Goal: Task Accomplishment & Management: Use online tool/utility

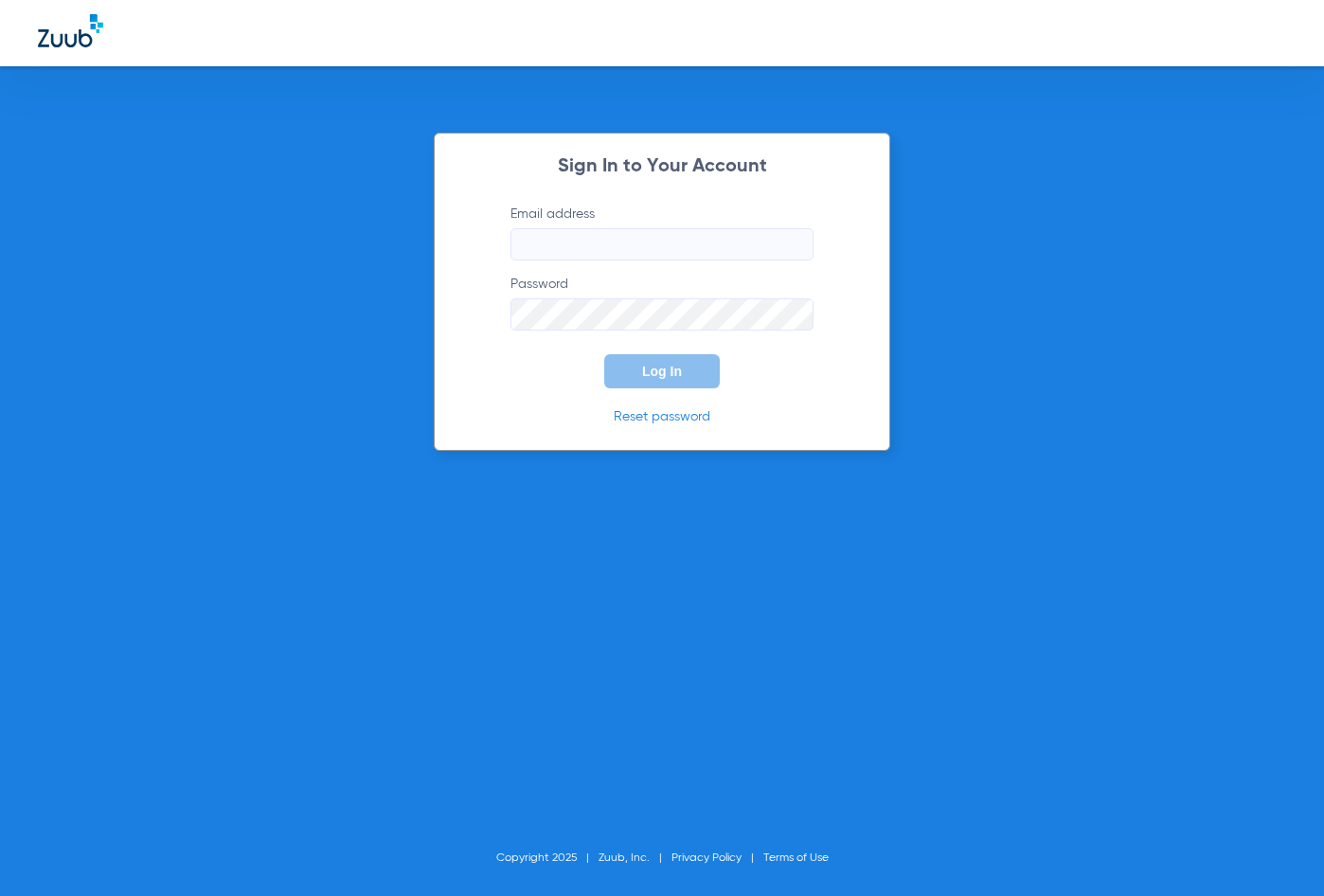
type input "[EMAIL_ADDRESS][DOMAIN_NAME]"
click at [631, 401] on div "Sign In to Your Account Email address [EMAIL_ADDRESS][DOMAIN_NAME] Password Log…" at bounding box center [662, 292] width 457 height 318
click at [634, 387] on button "Log In" at bounding box center [662, 370] width 115 height 34
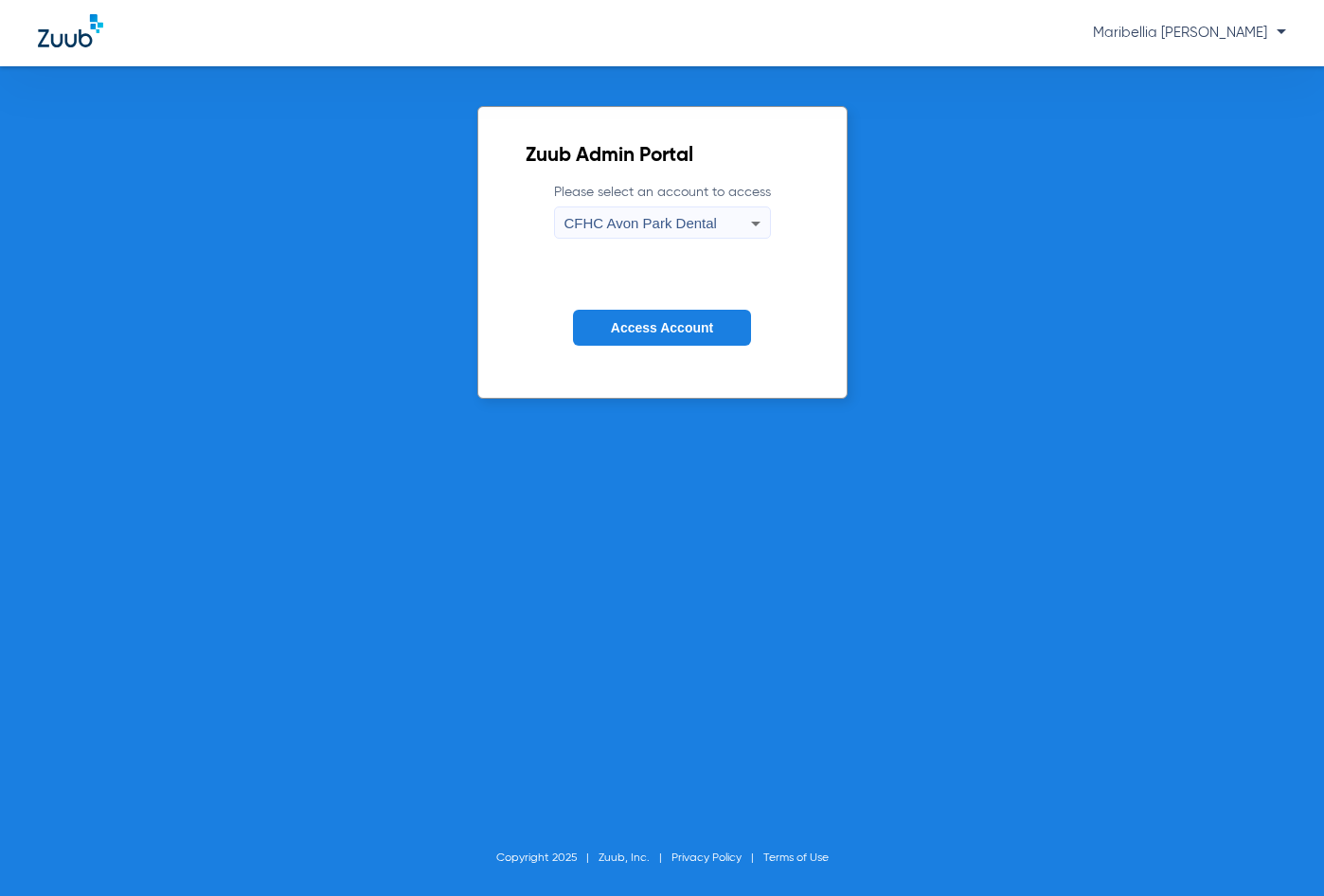
click at [662, 224] on span "CFHC Avon Park Dental" at bounding box center [640, 223] width 152 height 16
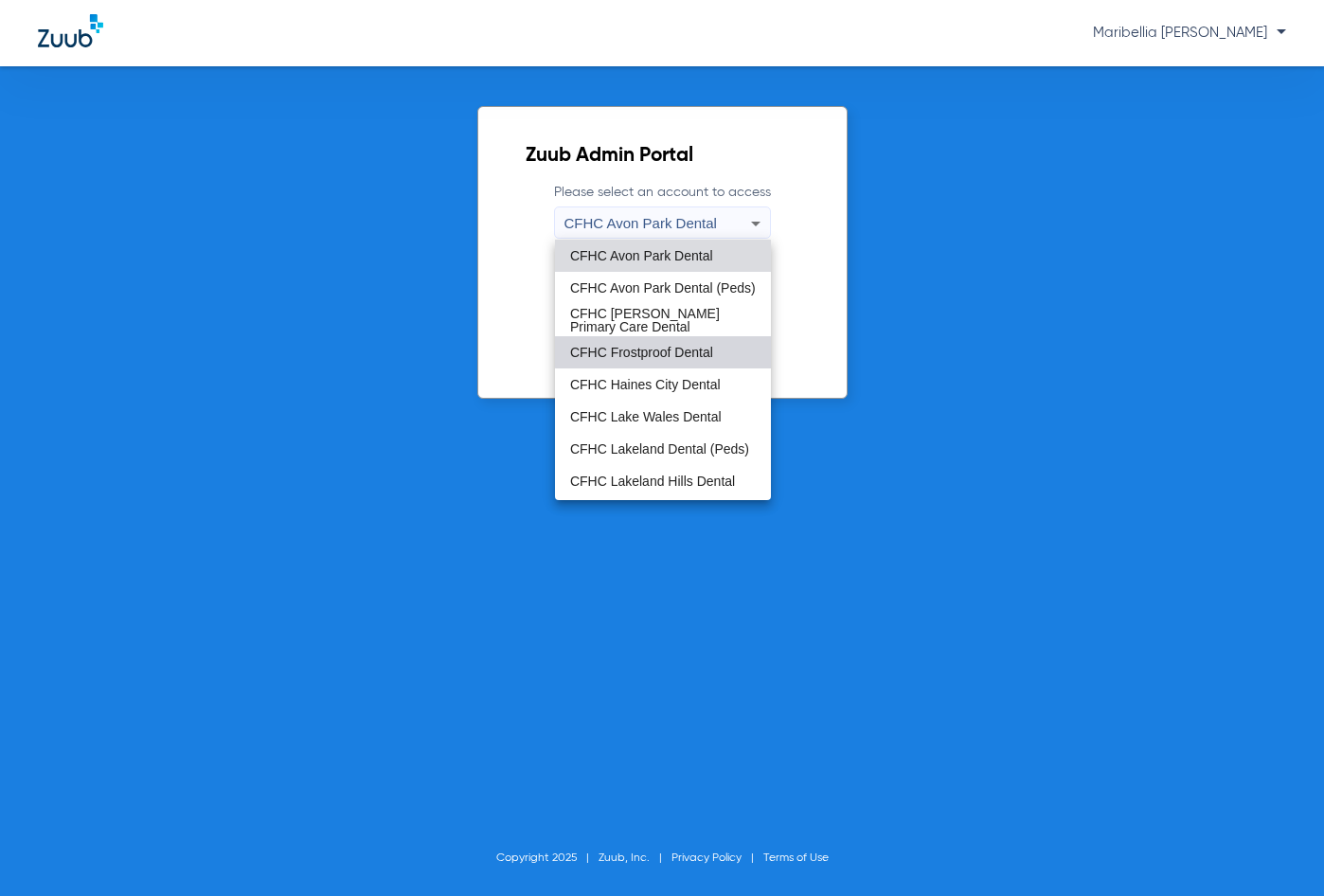
click at [669, 338] on mat-option "CFHC Frostproof Dental" at bounding box center [662, 352] width 216 height 32
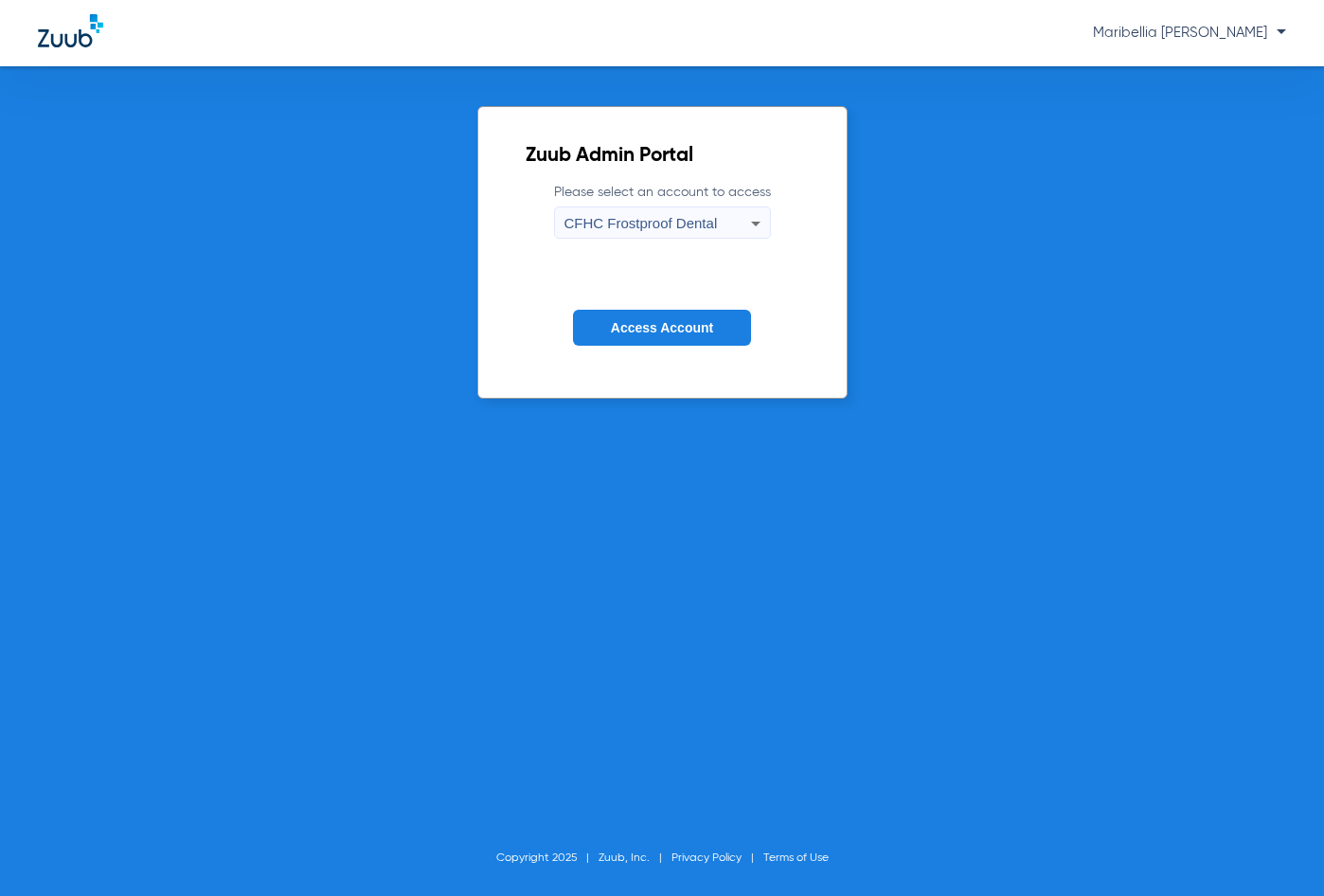
click at [669, 331] on span "Access Account" at bounding box center [662, 328] width 102 height 16
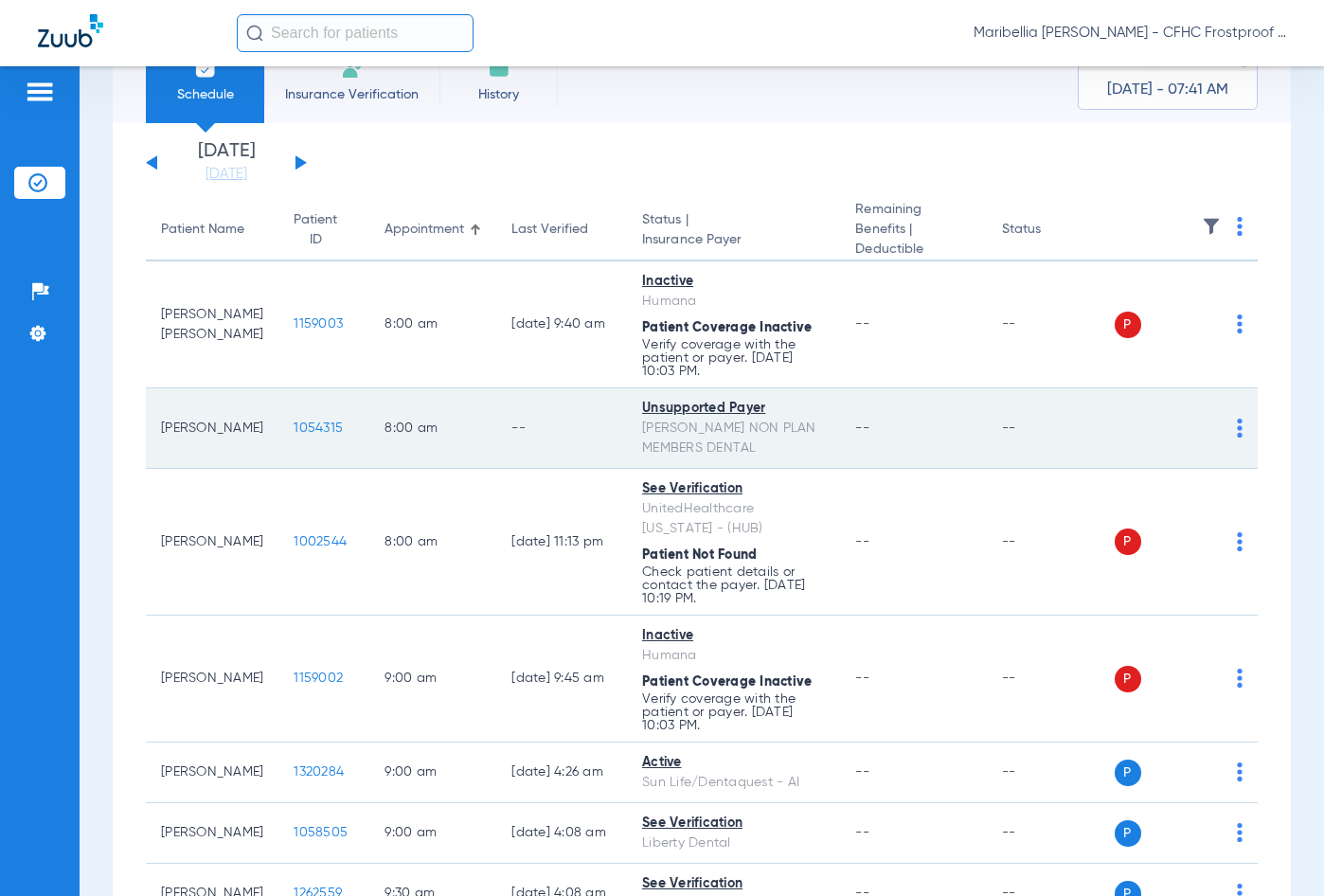
scroll to position [95, 0]
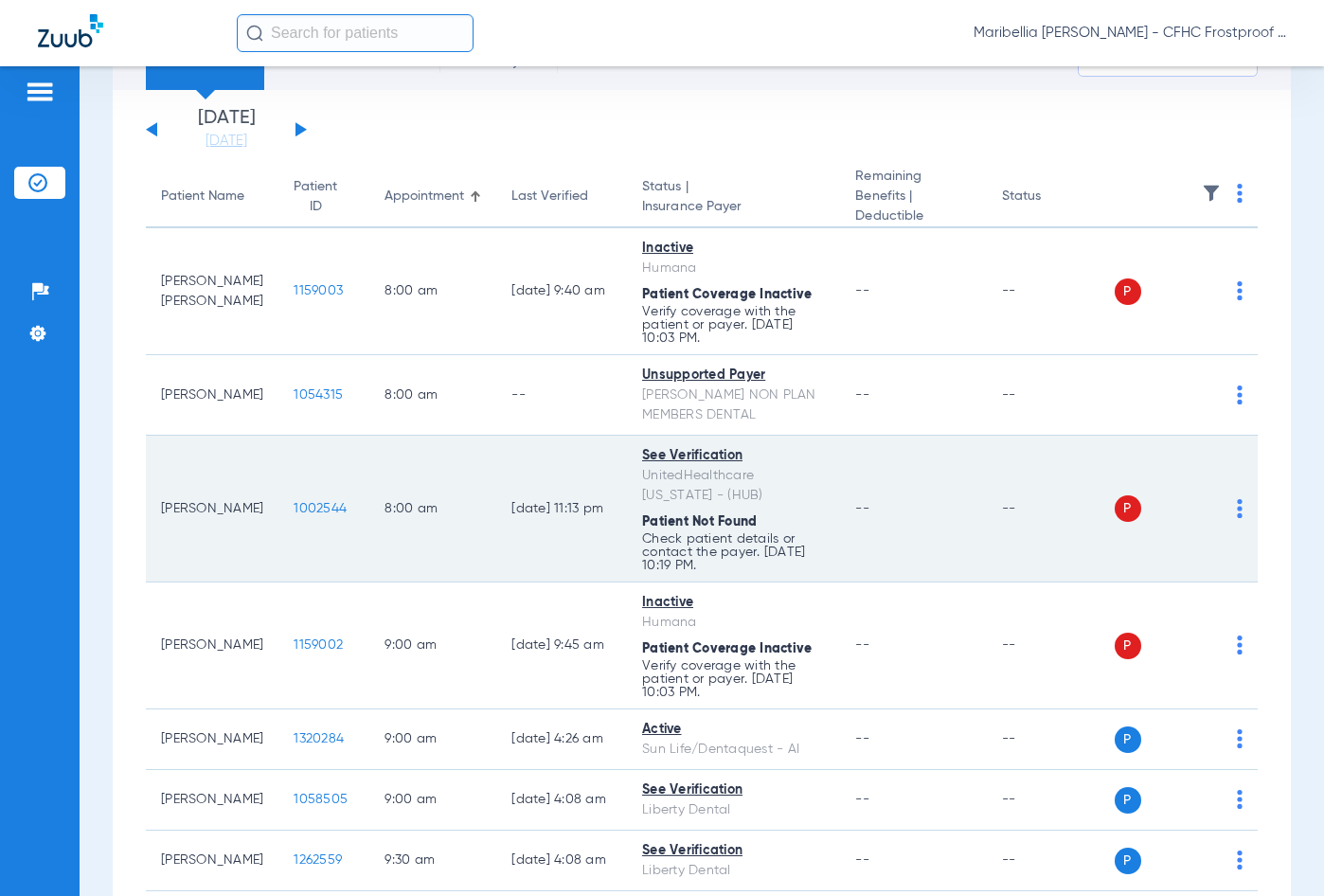
click at [294, 511] on span "1002544" at bounding box center [320, 508] width 53 height 14
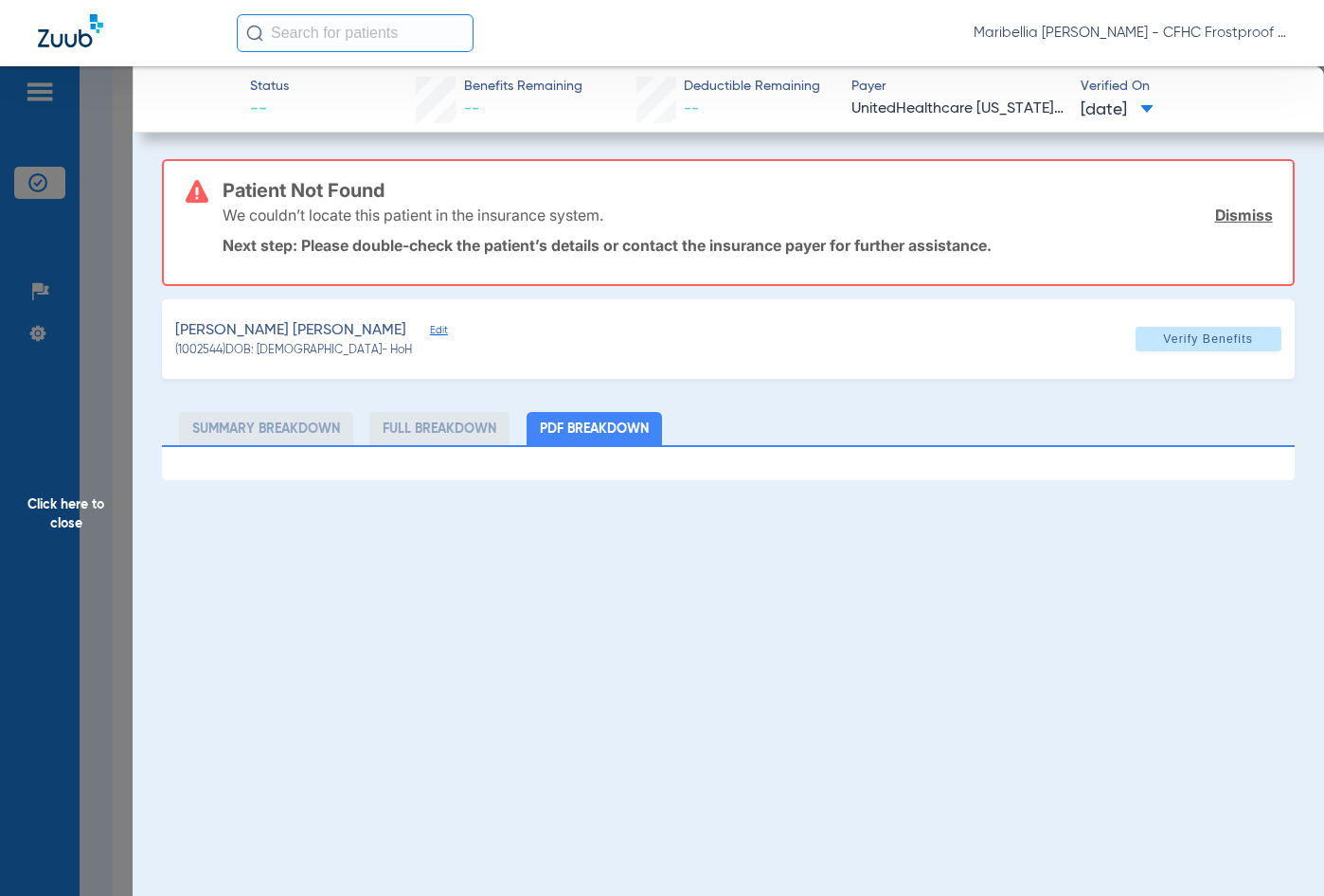
click at [735, 172] on div "Patient Not Found We couldn’t locate this patient in the insurance system. Dism…" at bounding box center [747, 222] width 1050 height 123
click at [430, 334] on span "Edit" at bounding box center [438, 333] width 17 height 18
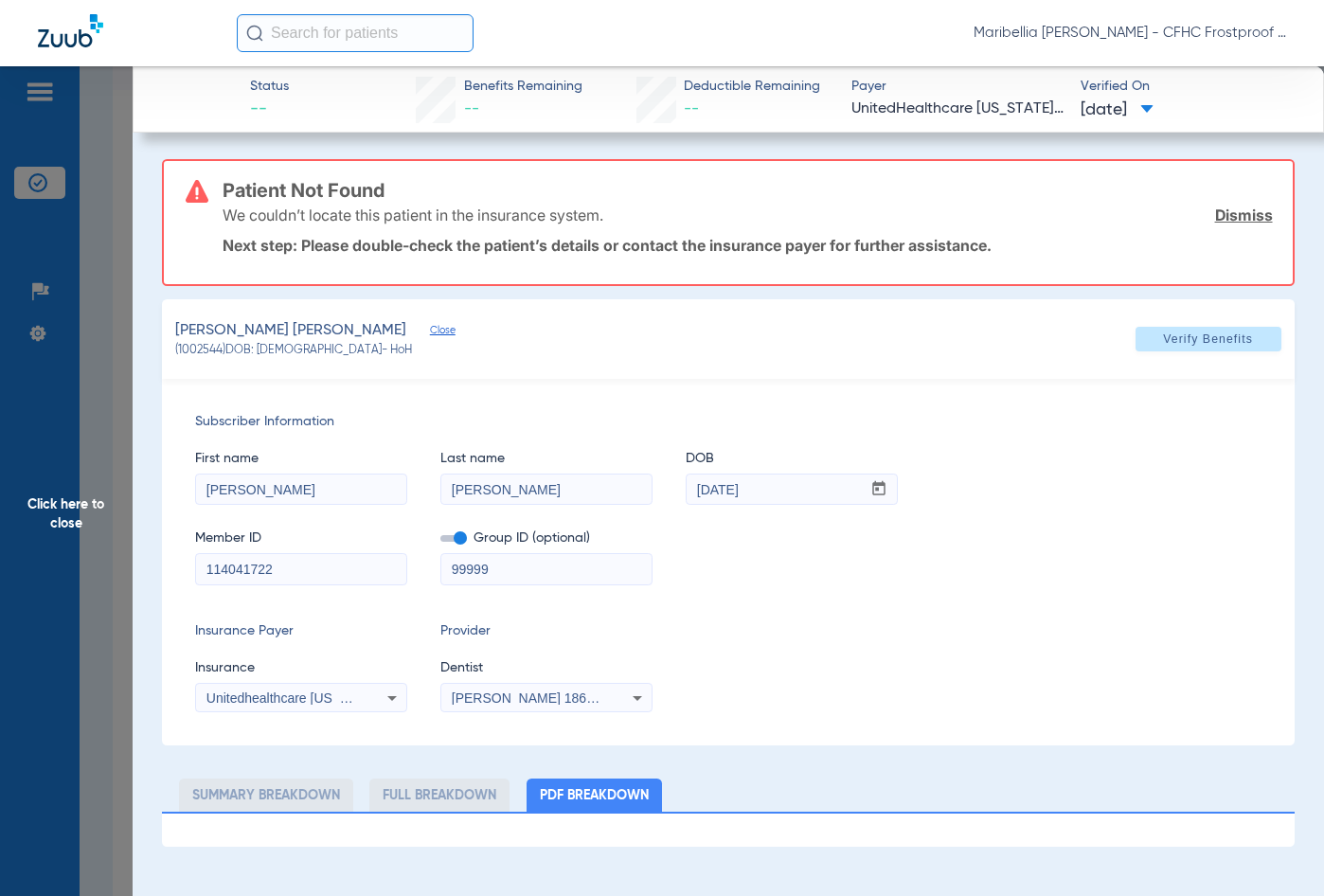
click at [370, 419] on span "Subscriber Information" at bounding box center [727, 422] width 1065 height 20
click at [1192, 346] on span "Verify Benefits" at bounding box center [1208, 339] width 90 height 16
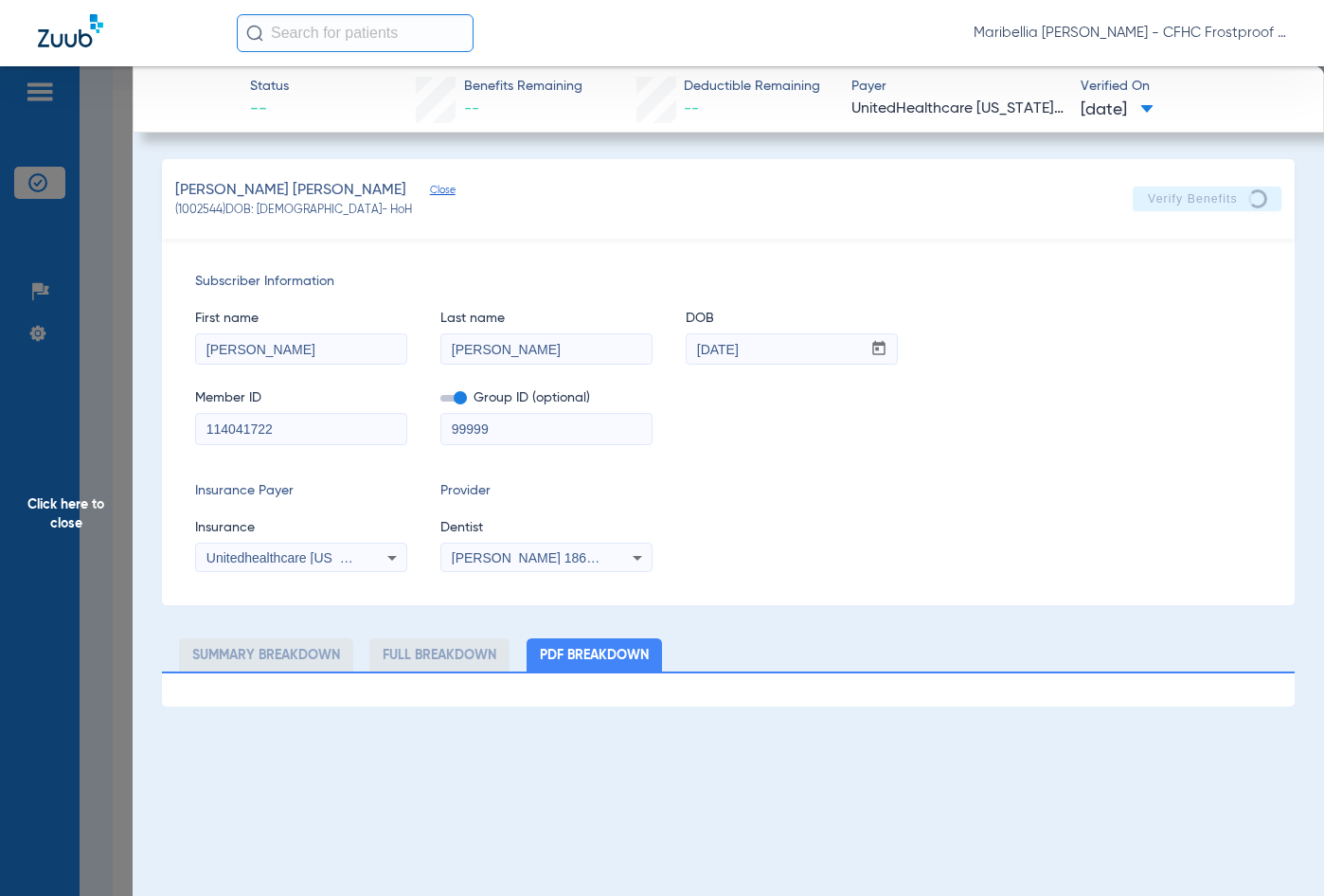
drag, startPoint x: 56, startPoint y: 514, endPoint x: 76, endPoint y: 473, distance: 45.6
click at [57, 514] on span "Click here to close" at bounding box center [66, 514] width 133 height 896
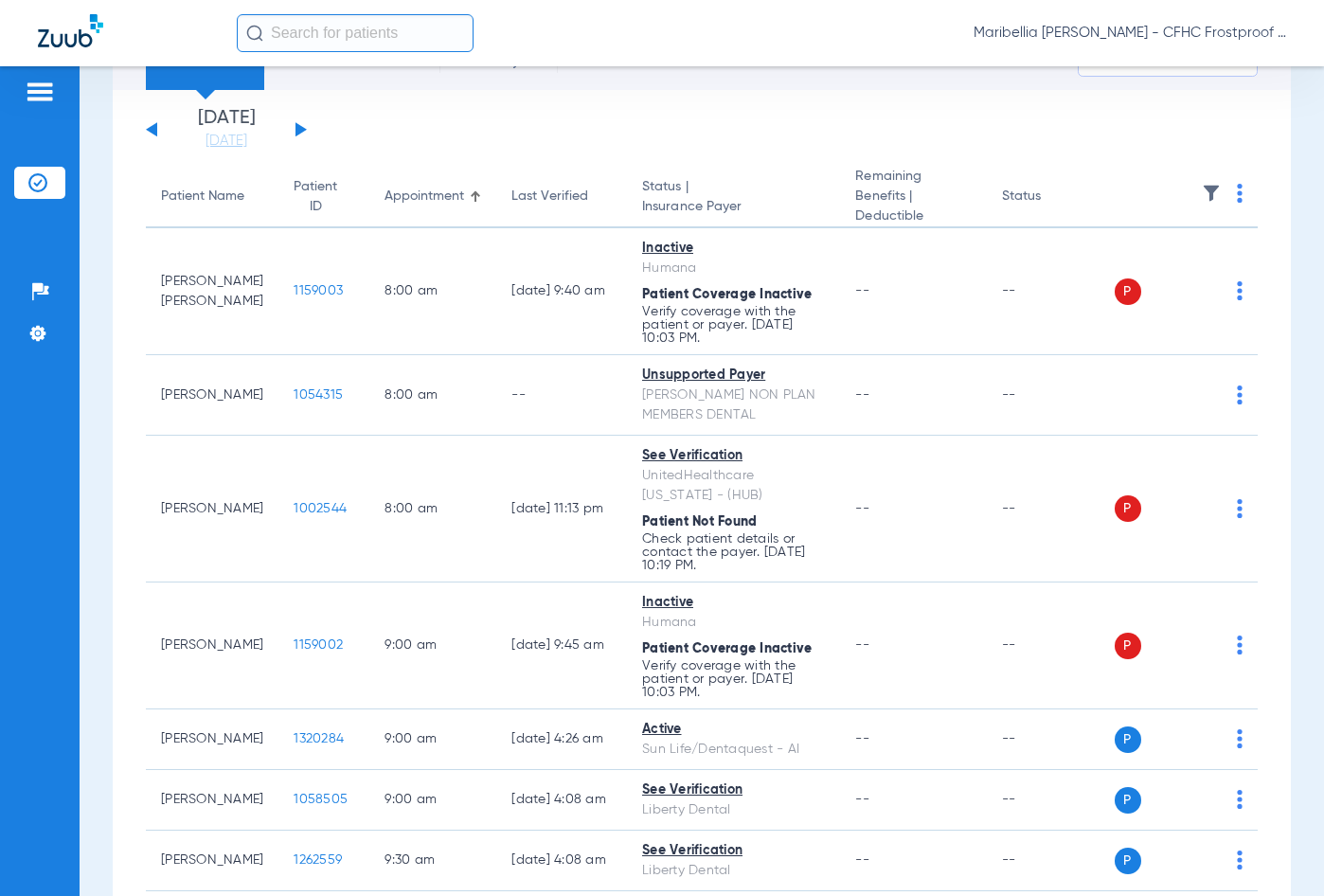
click at [301, 125] on div "[DATE] [DATE] [DATE] [DATE] [DATE] [DATE] [DATE] [DATE] [DATE] [DATE] [DATE] [D…" at bounding box center [226, 129] width 161 height 42
click at [300, 128] on button at bounding box center [302, 129] width 12 height 15
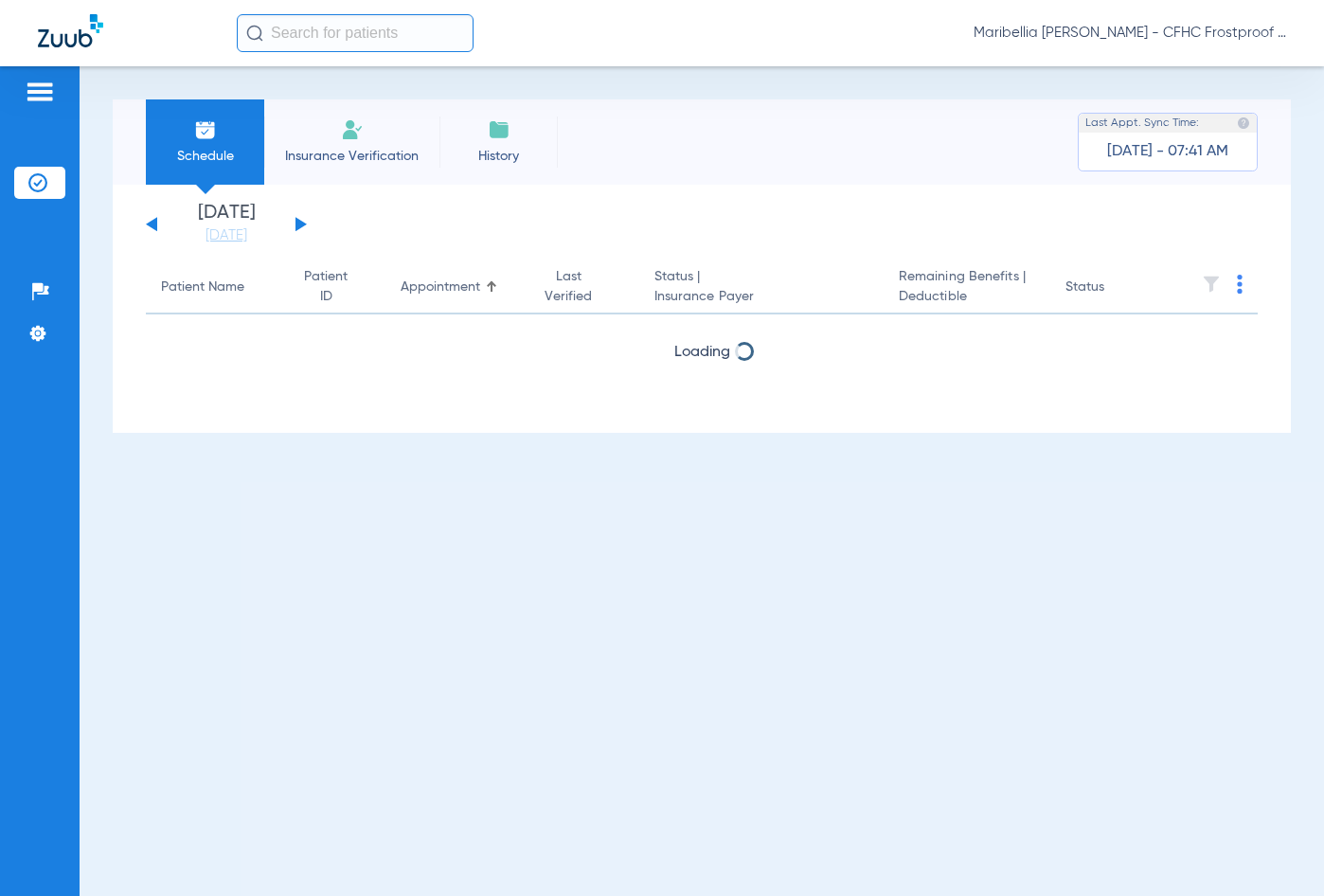
click at [300, 128] on li "Insurance Verification" at bounding box center [351, 143] width 176 height 85
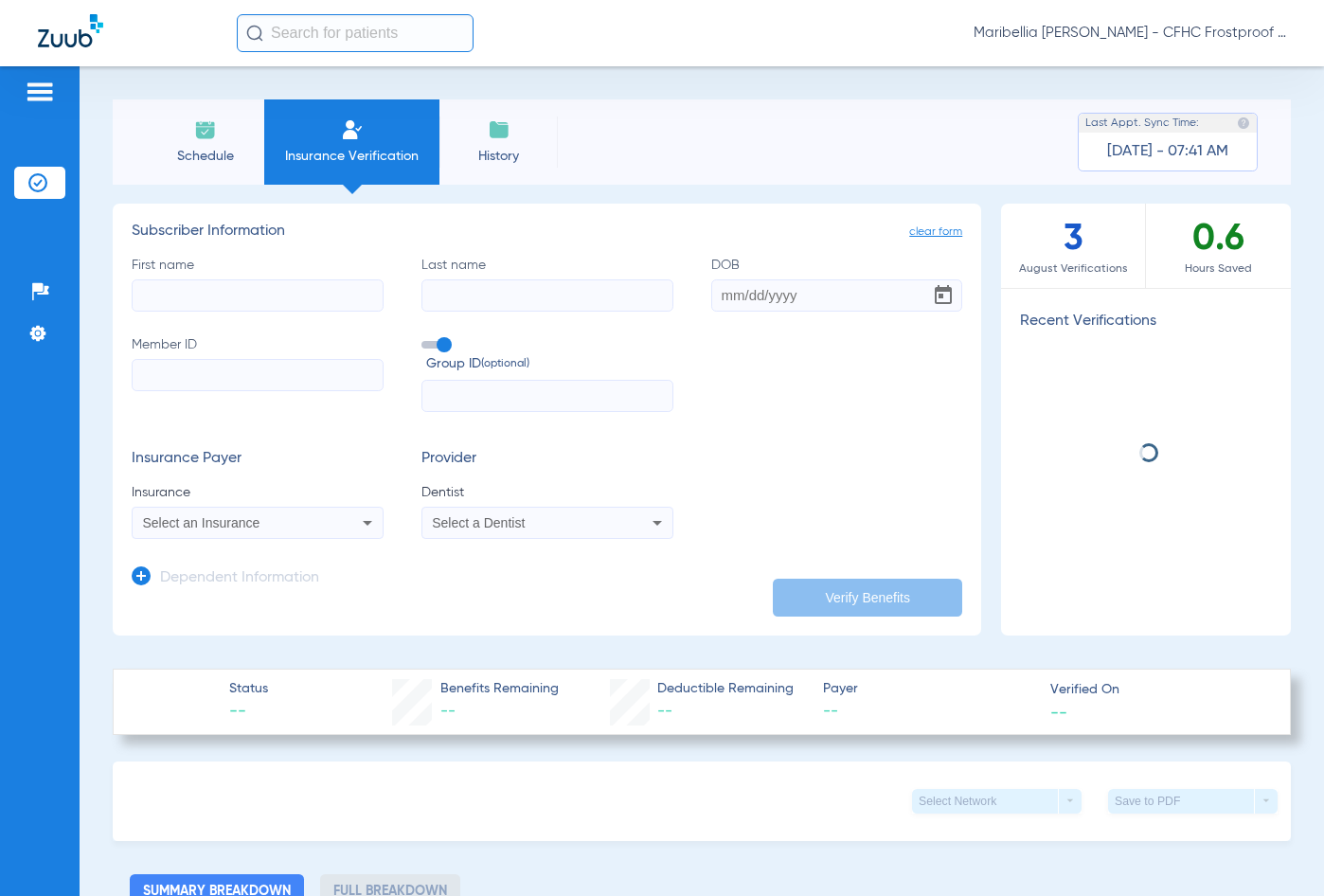
click at [239, 141] on li "Schedule" at bounding box center [205, 143] width 118 height 85
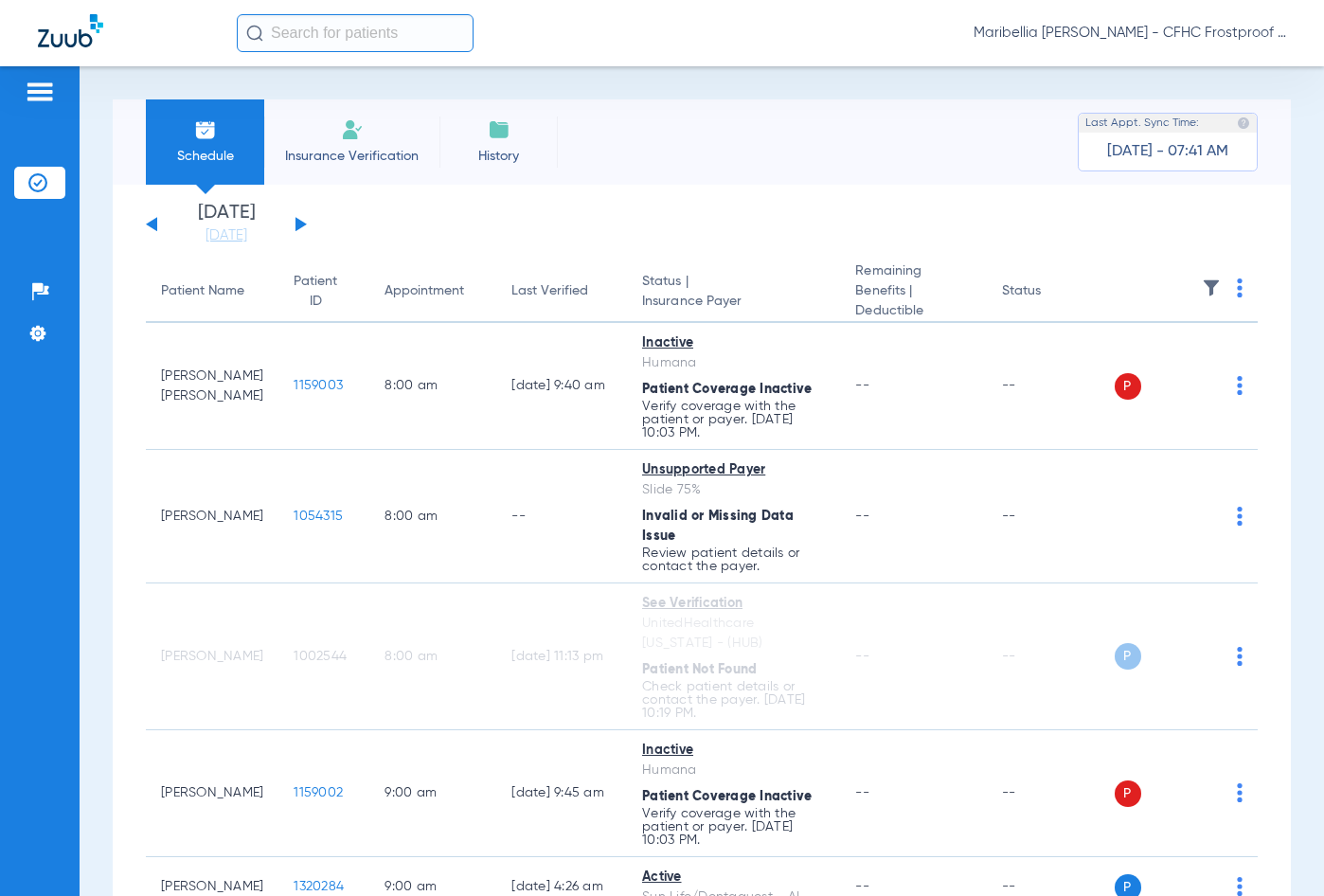
click at [297, 227] on div "[DATE] [DATE] [DATE] [DATE] [DATE] [DATE] [DATE] [DATE] [DATE] [DATE] [DATE] [D…" at bounding box center [226, 224] width 161 height 42
click at [300, 227] on button at bounding box center [302, 224] width 12 height 15
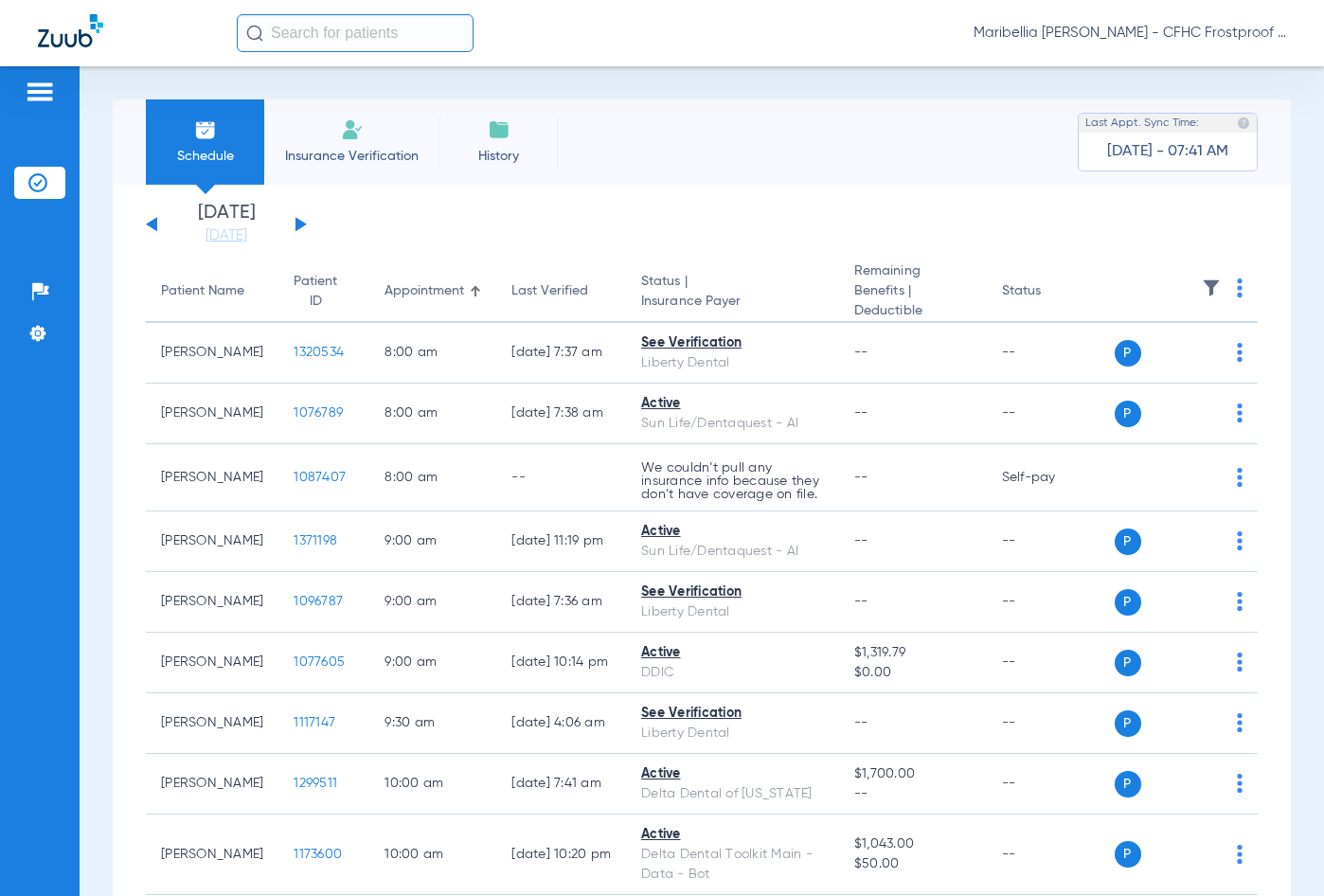
click at [296, 229] on button at bounding box center [302, 224] width 12 height 15
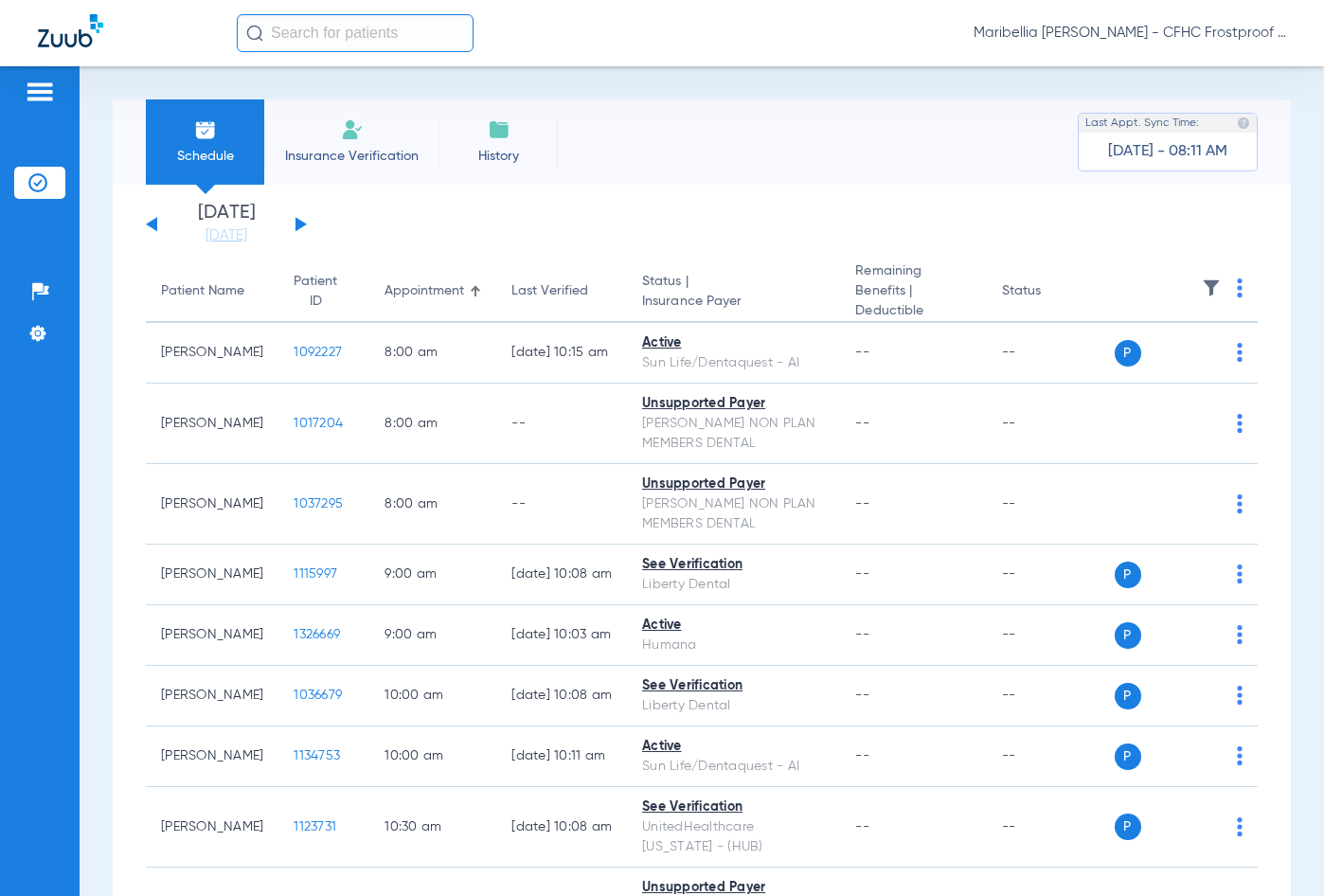
click at [299, 228] on button at bounding box center [302, 224] width 12 height 15
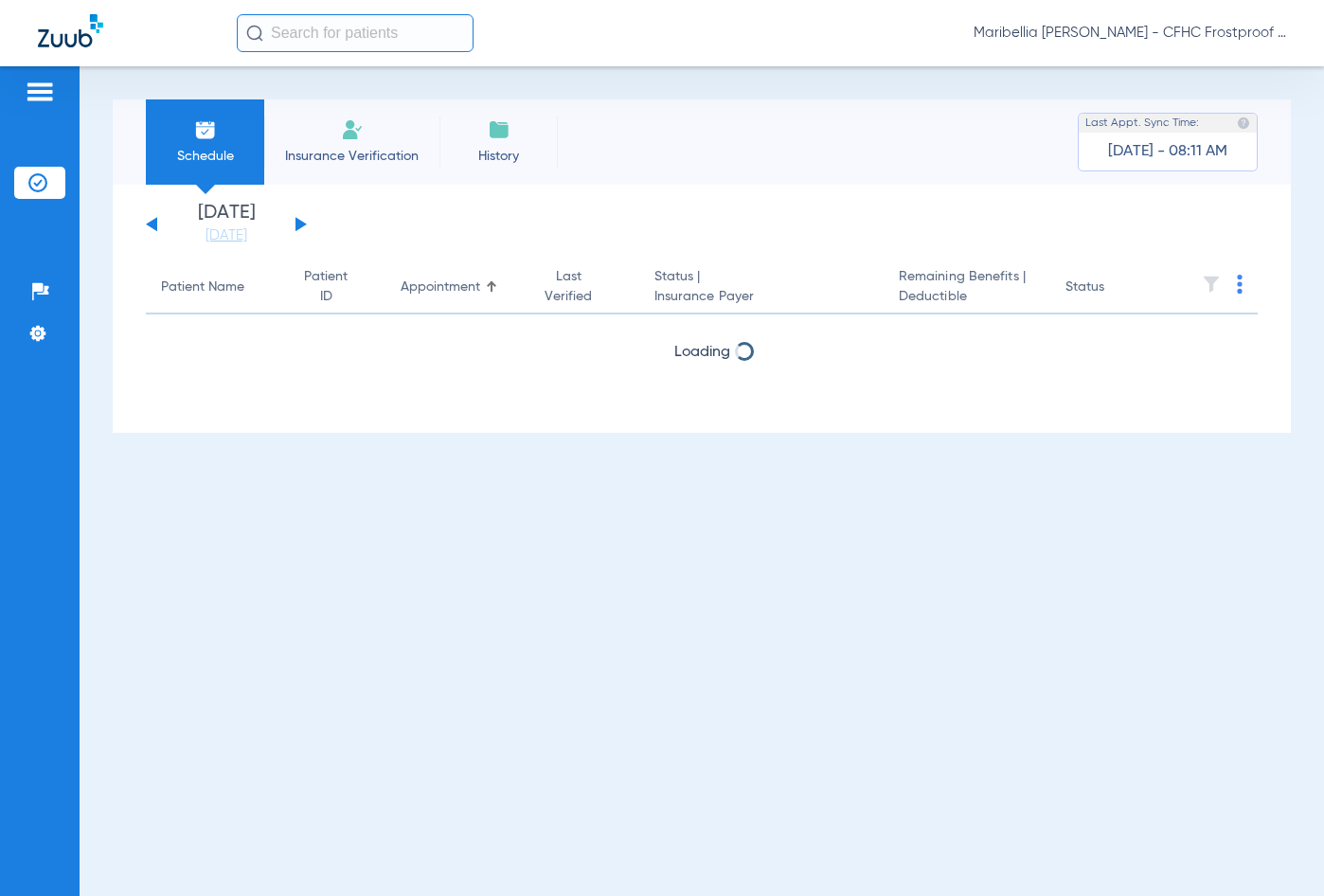
click at [299, 228] on button at bounding box center [302, 224] width 12 height 15
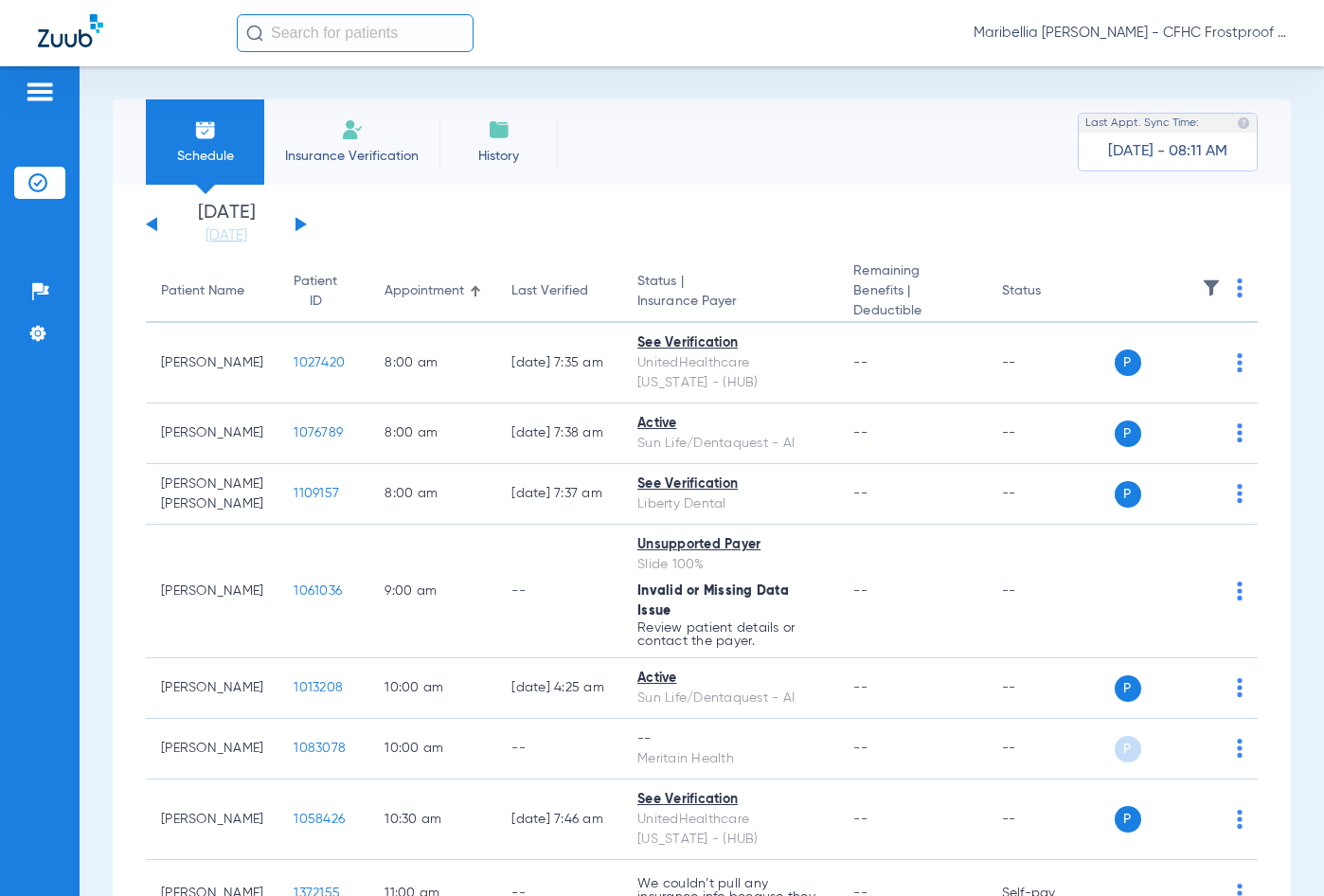
click at [158, 218] on div "[DATE] [DATE] [DATE] [DATE] [DATE] [DATE] [DATE] [DATE] [DATE] [DATE] [DATE] [D…" at bounding box center [226, 224] width 161 height 42
click at [155, 220] on button at bounding box center [151, 224] width 12 height 15
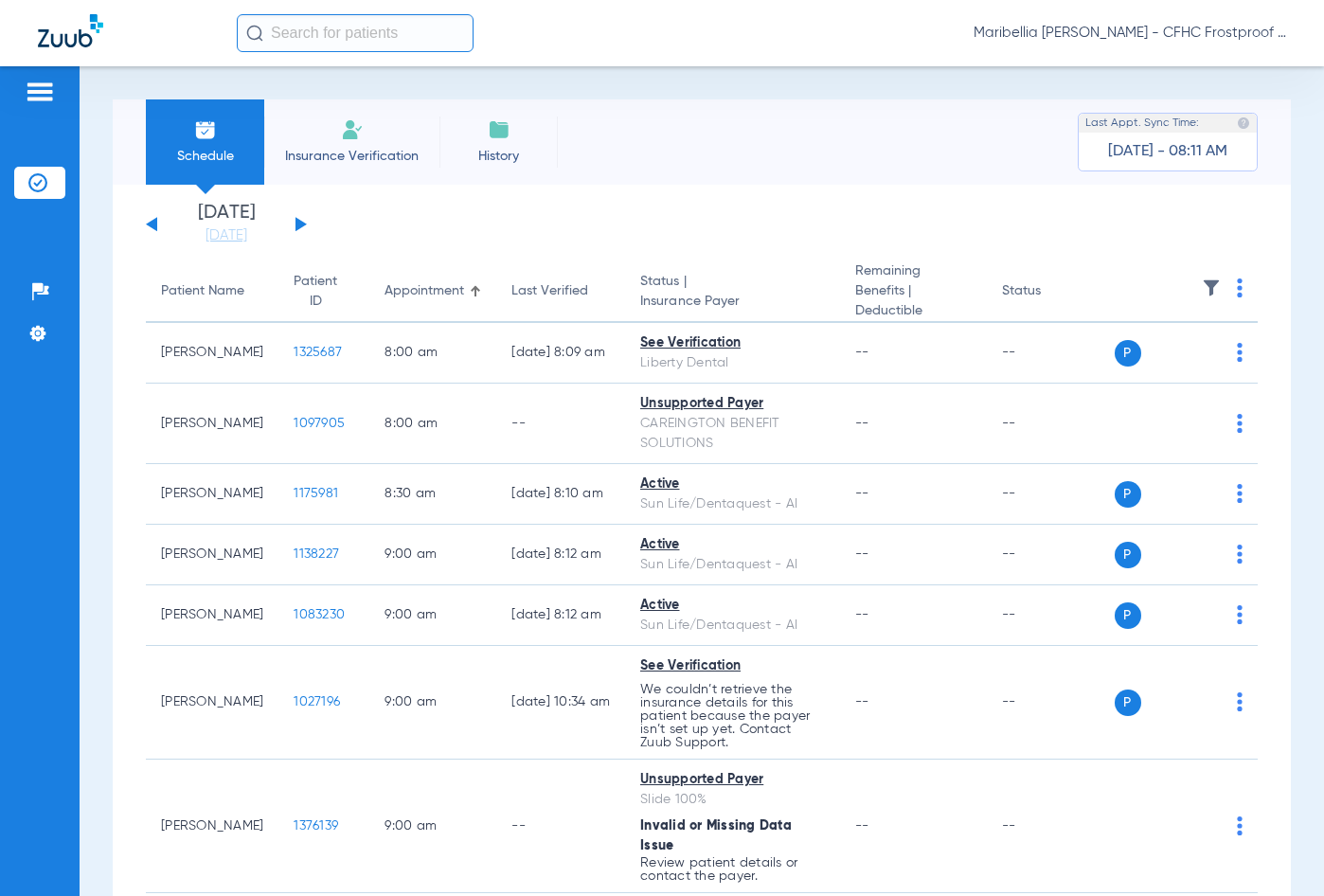
click at [1221, 286] on th at bounding box center [1186, 291] width 144 height 61
click at [1223, 286] on th at bounding box center [1186, 291] width 144 height 61
click at [1237, 288] on img at bounding box center [1240, 288] width 6 height 19
drag, startPoint x: 1146, startPoint y: 375, endPoint x: 969, endPoint y: 241, distance: 222.0
click at [970, 242] on div "Download All PDFs Verify All Verify All Primary Verify All Secondary" at bounding box center [662, 448] width 1324 height 896
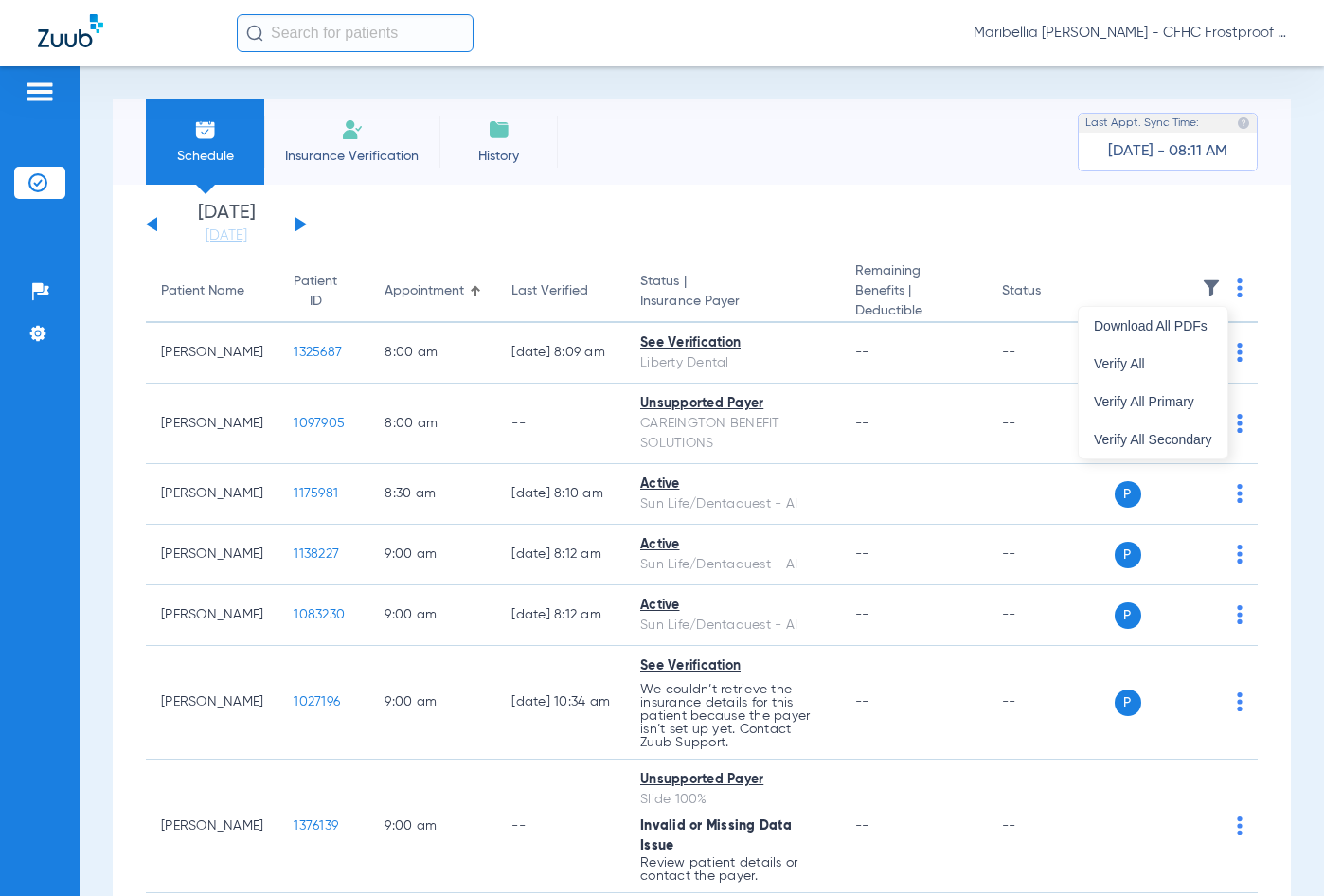
click at [969, 241] on div at bounding box center [662, 448] width 1324 height 896
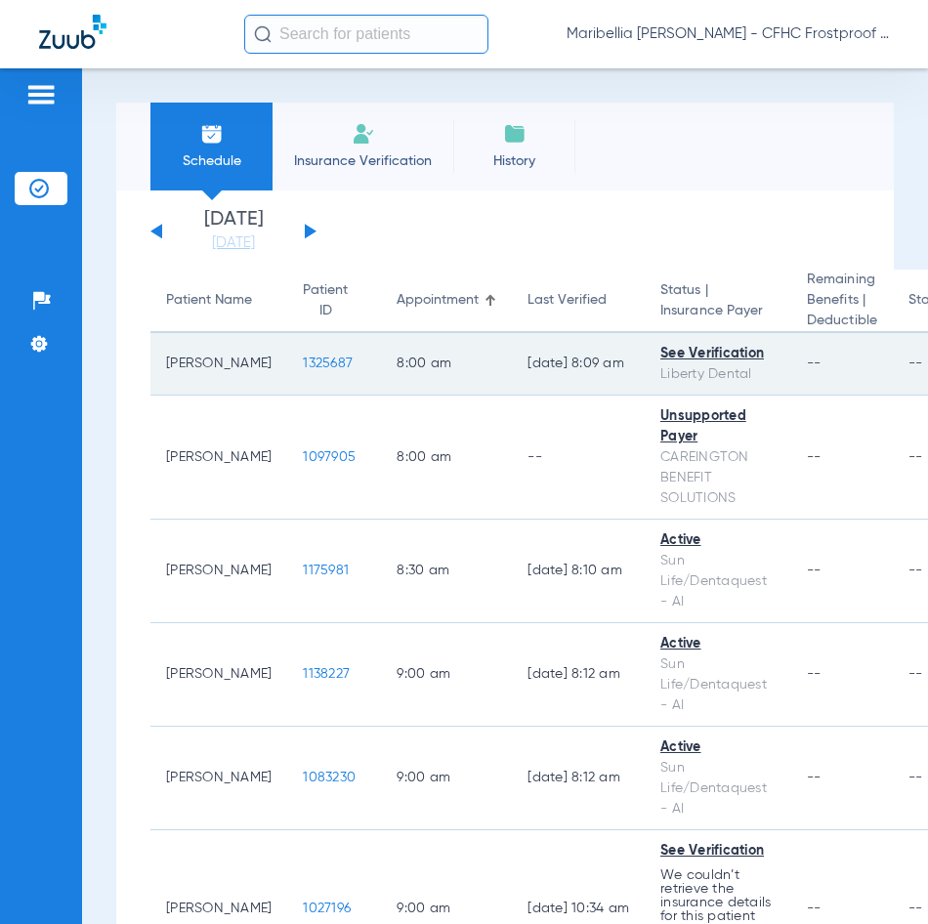
click at [303, 368] on span "1325687" at bounding box center [328, 363] width 50 height 14
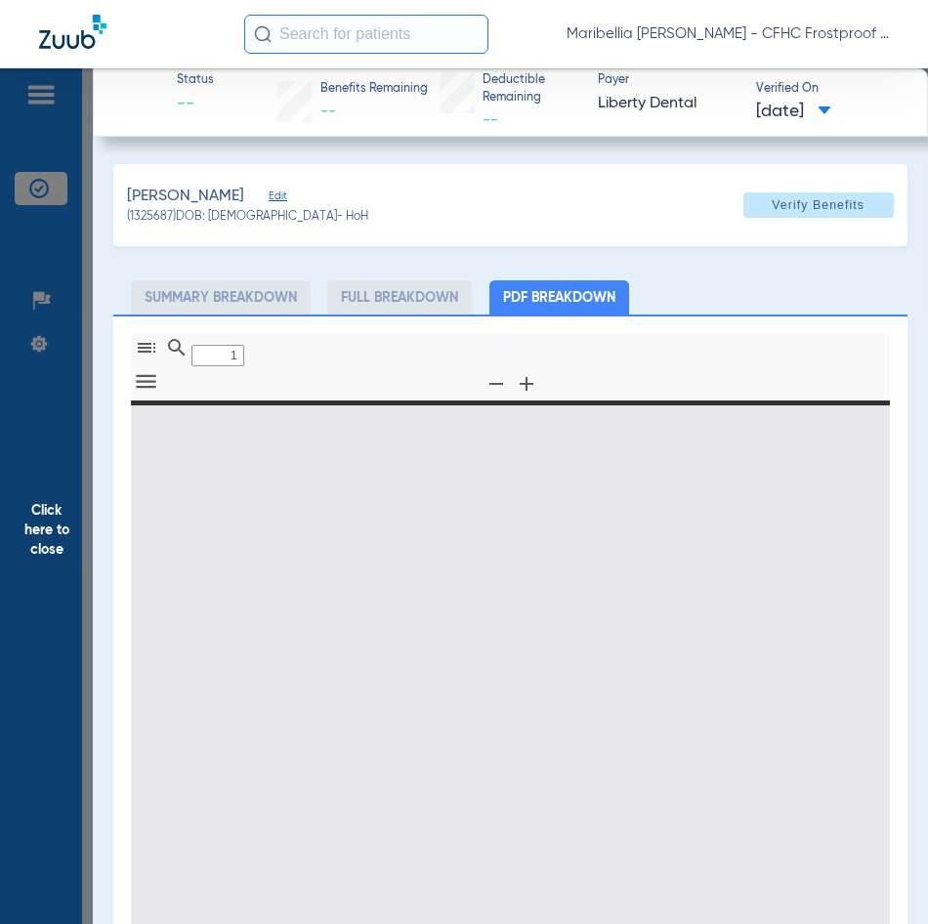
type input "0"
select select "page-width"
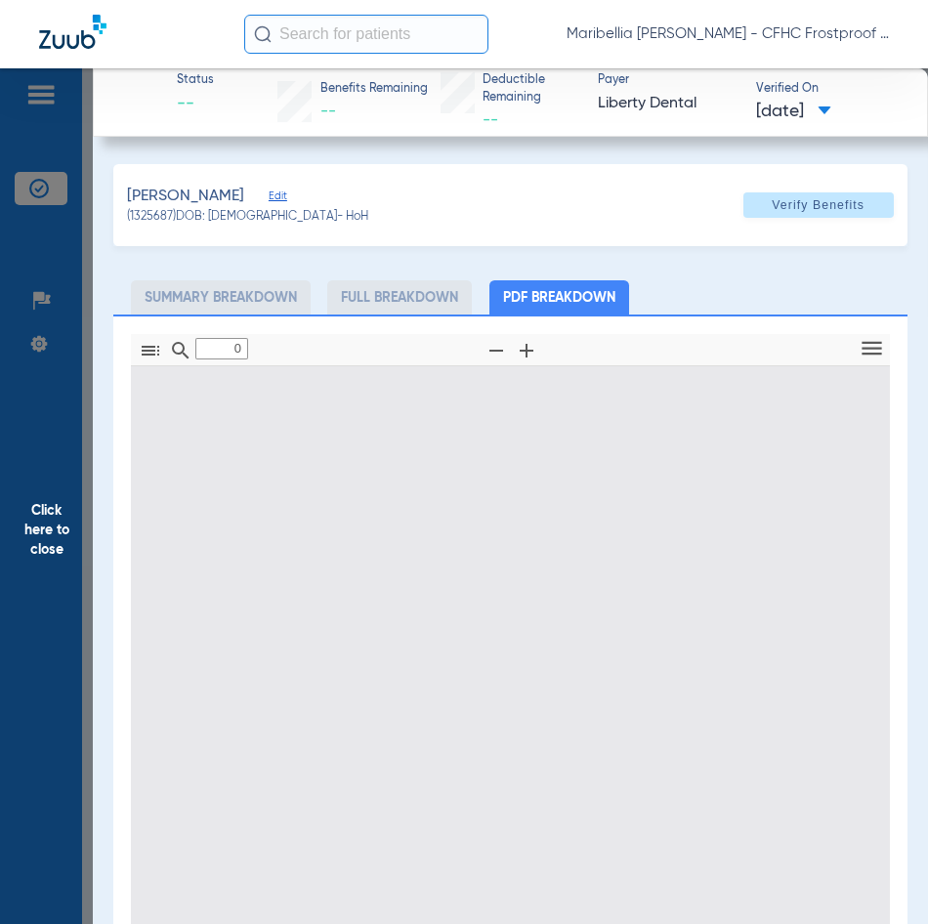
type input "1"
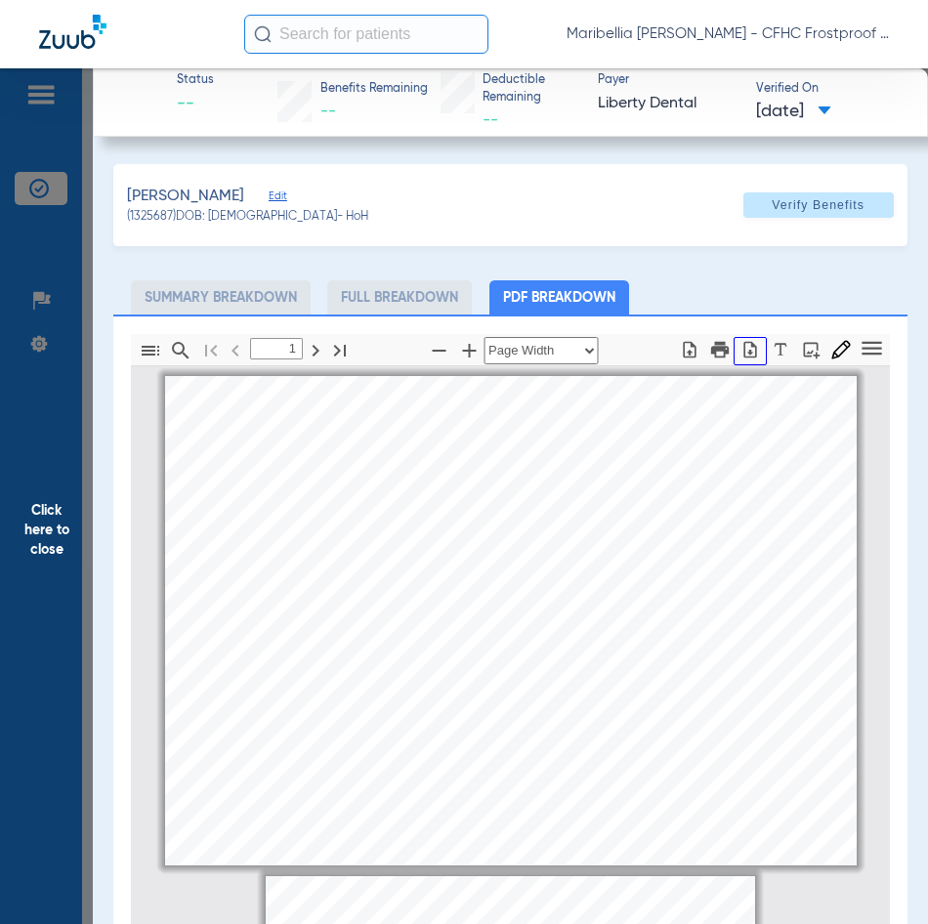
click at [748, 357] on button "button" at bounding box center [749, 351] width 33 height 28
click at [79, 544] on span "Click here to close" at bounding box center [46, 530] width 93 height 924
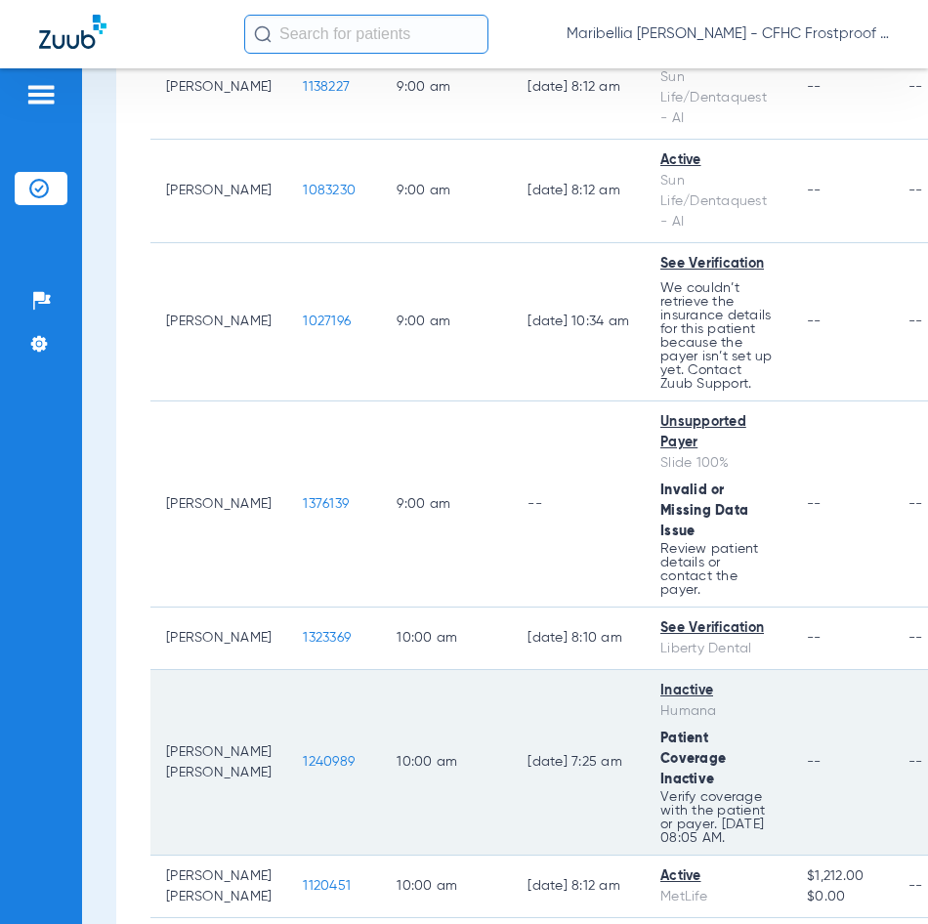
scroll to position [781, 0]
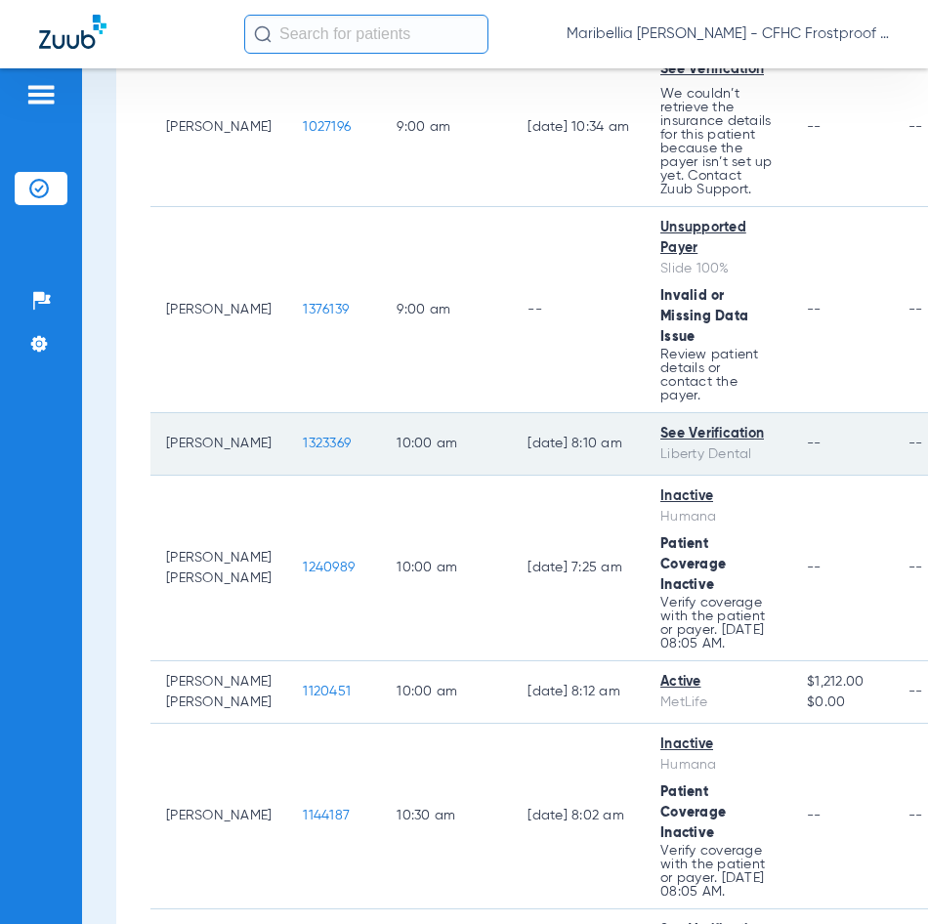
click at [311, 436] on span "1323369" at bounding box center [327, 443] width 48 height 14
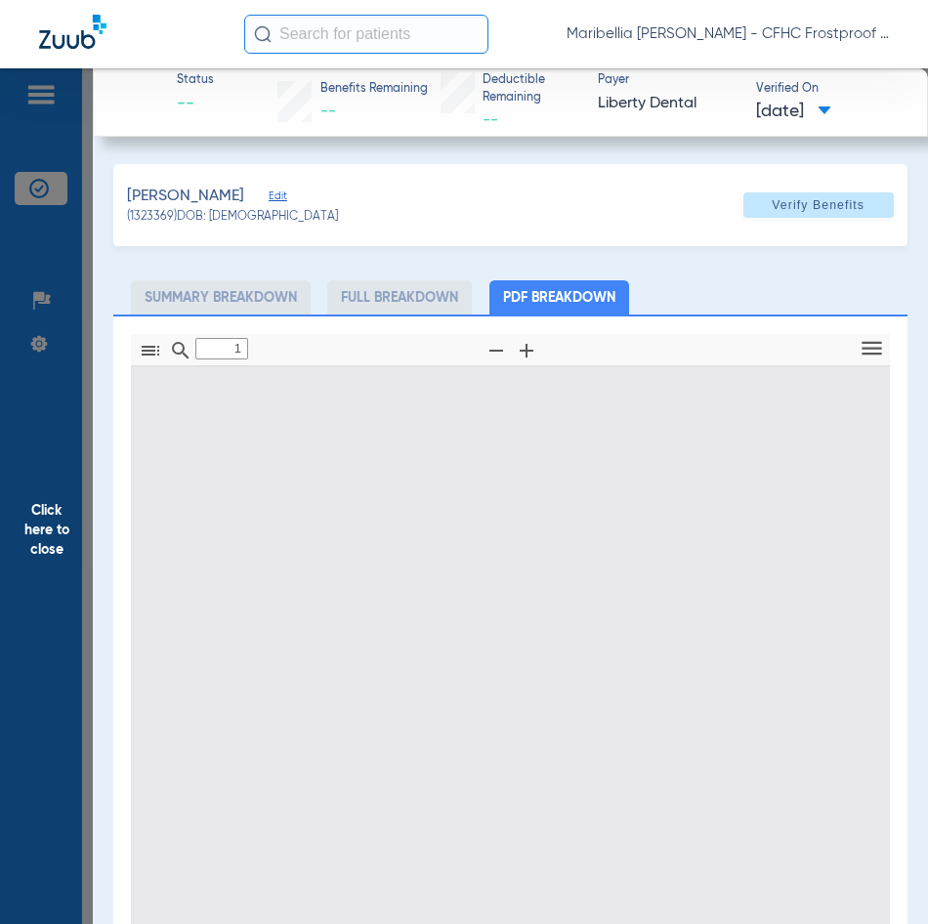
type input "0"
select select "page-width"
type input "1"
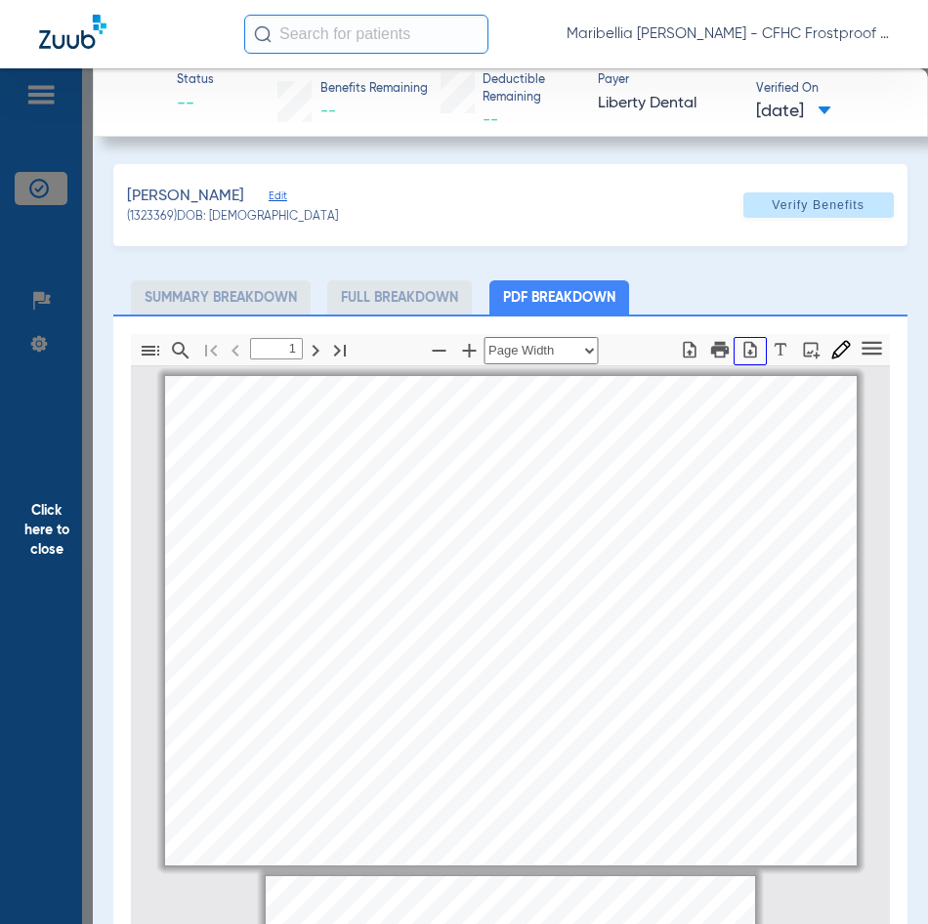
click at [740, 347] on icon "button" at bounding box center [750, 350] width 20 height 20
click at [55, 527] on span "Click here to close" at bounding box center [46, 530] width 93 height 924
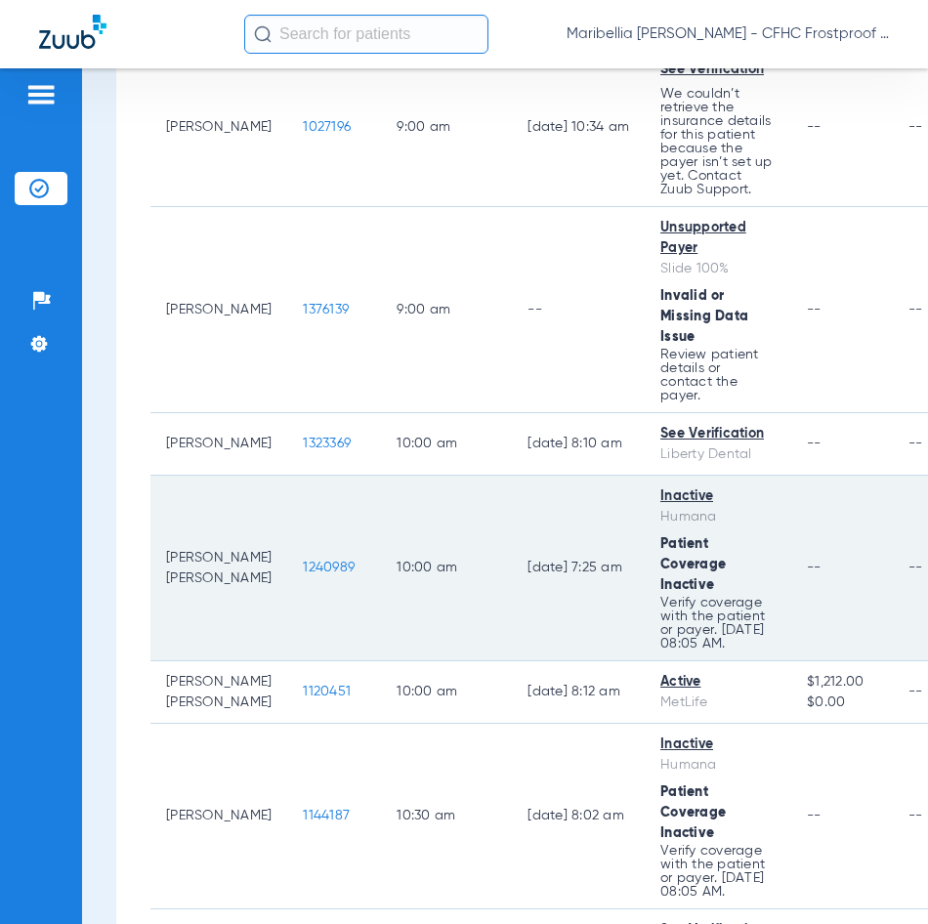
click at [303, 574] on span "1240989" at bounding box center [329, 567] width 52 height 14
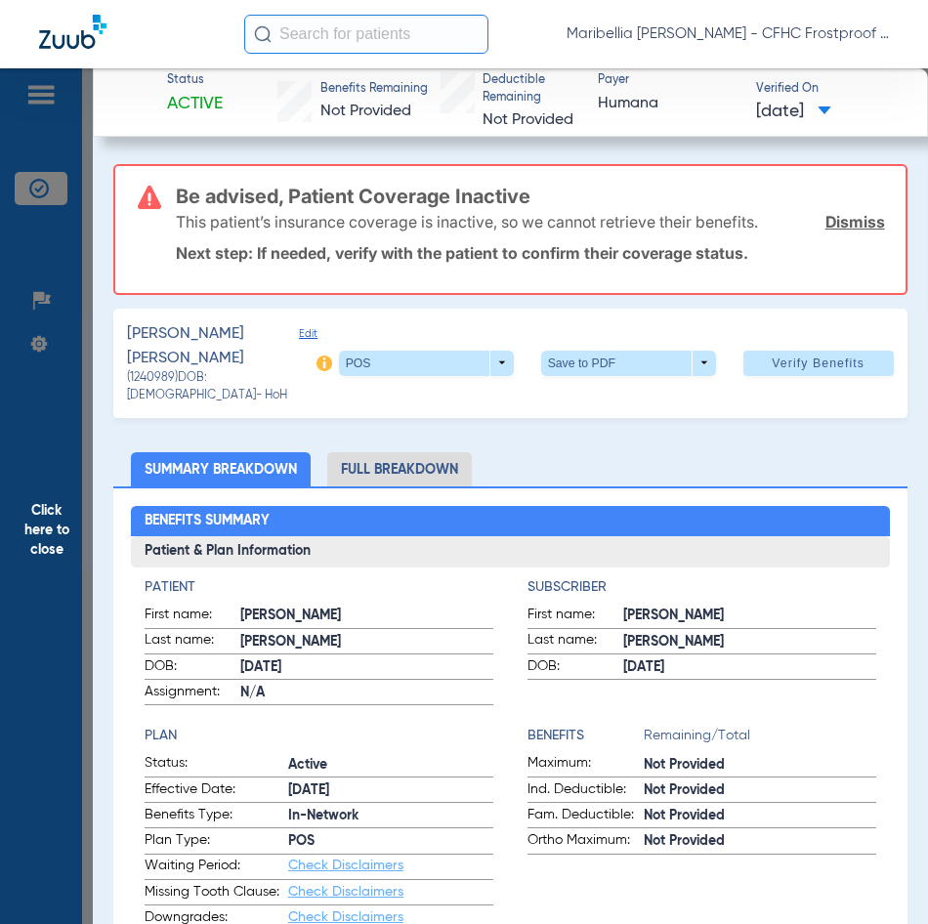
click at [299, 331] on span "Edit" at bounding box center [308, 348] width 18 height 43
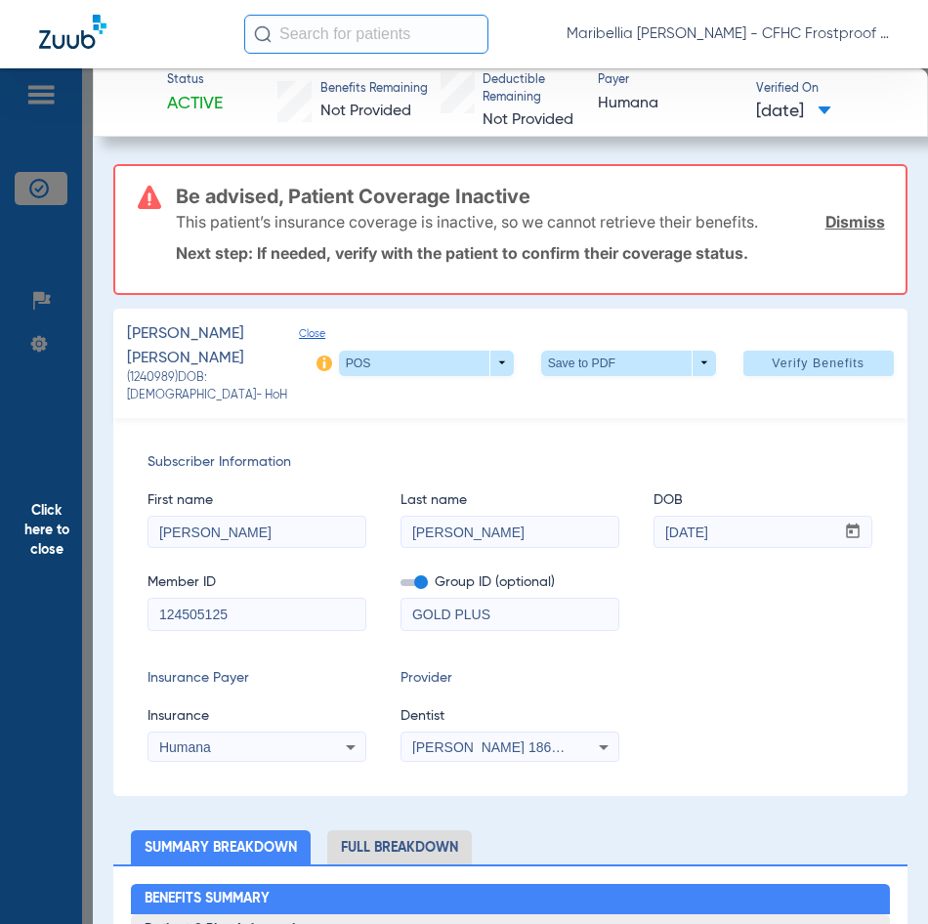
click at [299, 330] on span "Close" at bounding box center [308, 348] width 18 height 43
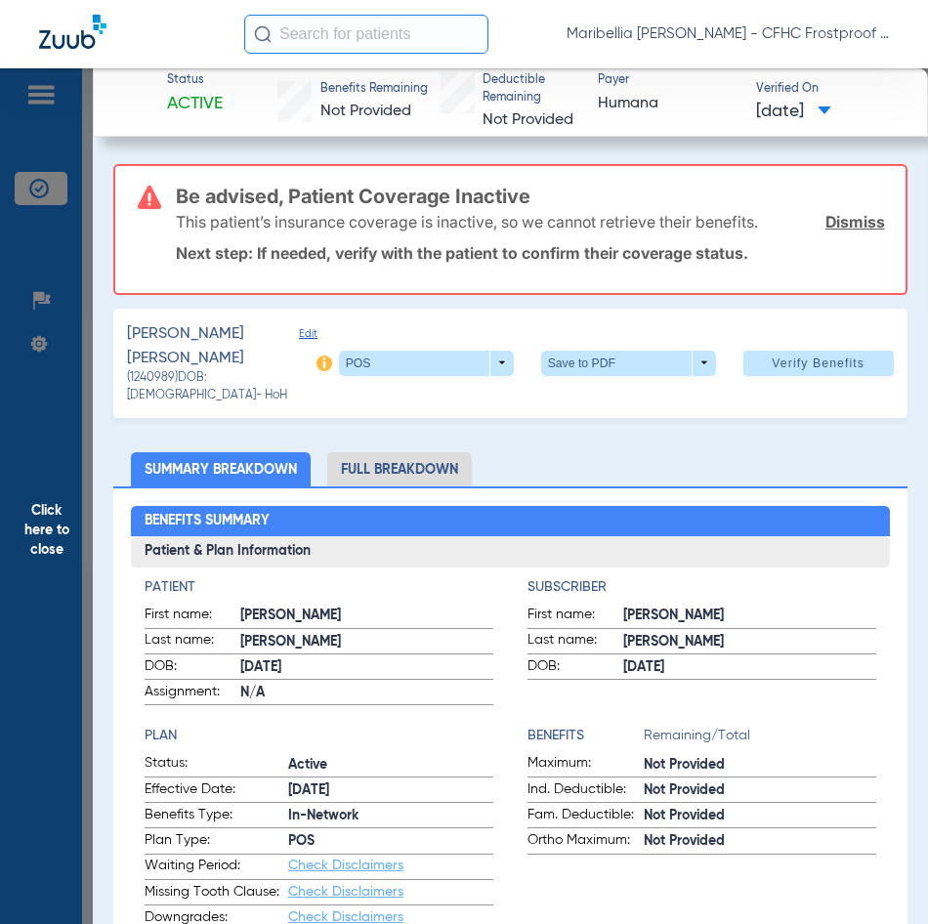
click at [299, 330] on span "Edit" at bounding box center [308, 348] width 18 height 43
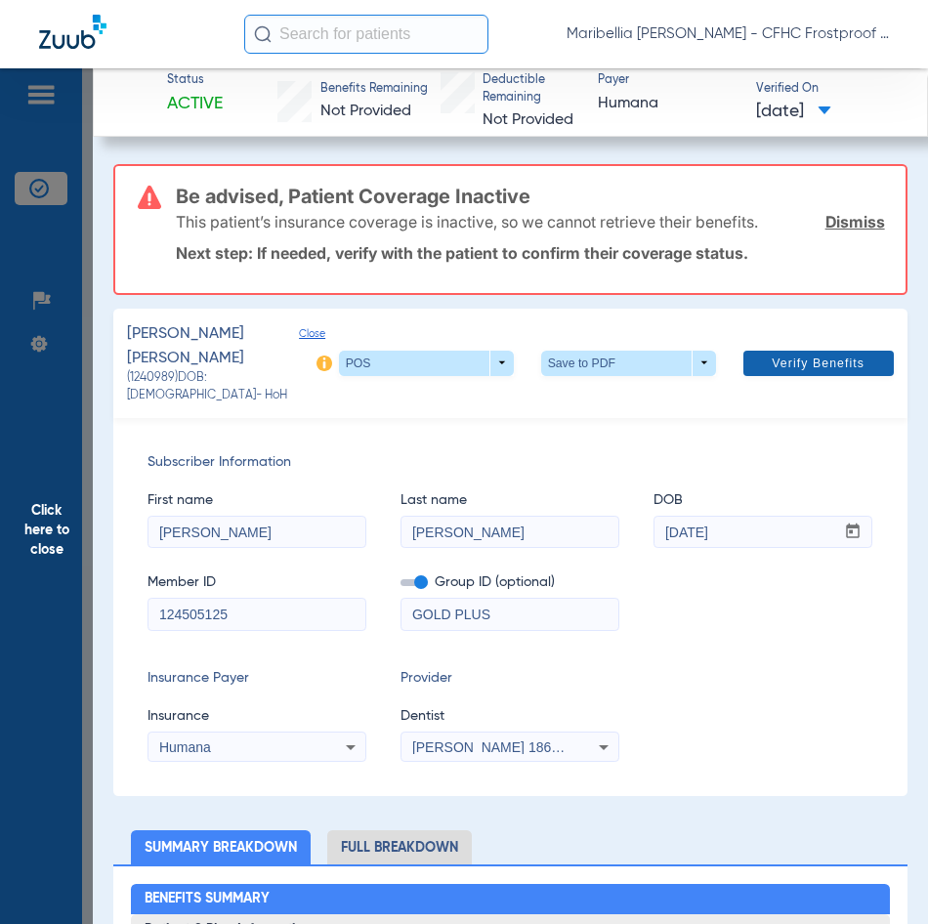
click at [777, 349] on span at bounding box center [818, 363] width 150 height 47
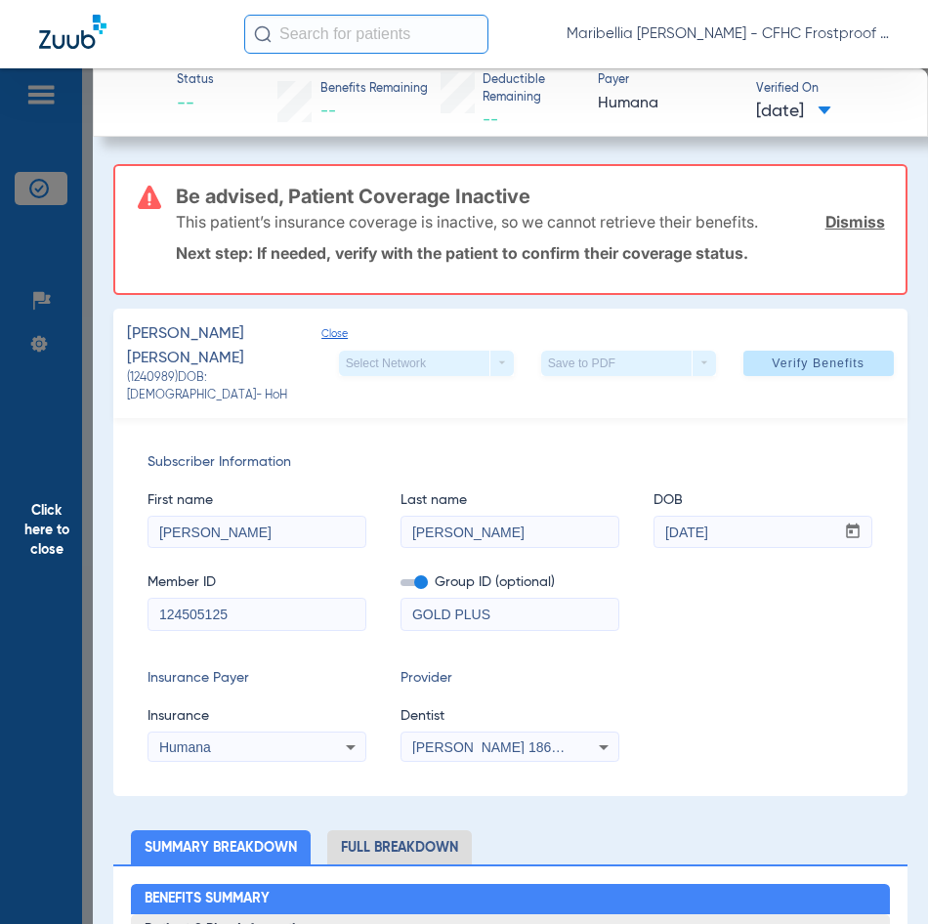
click at [87, 511] on span "Click here to close" at bounding box center [46, 530] width 93 height 924
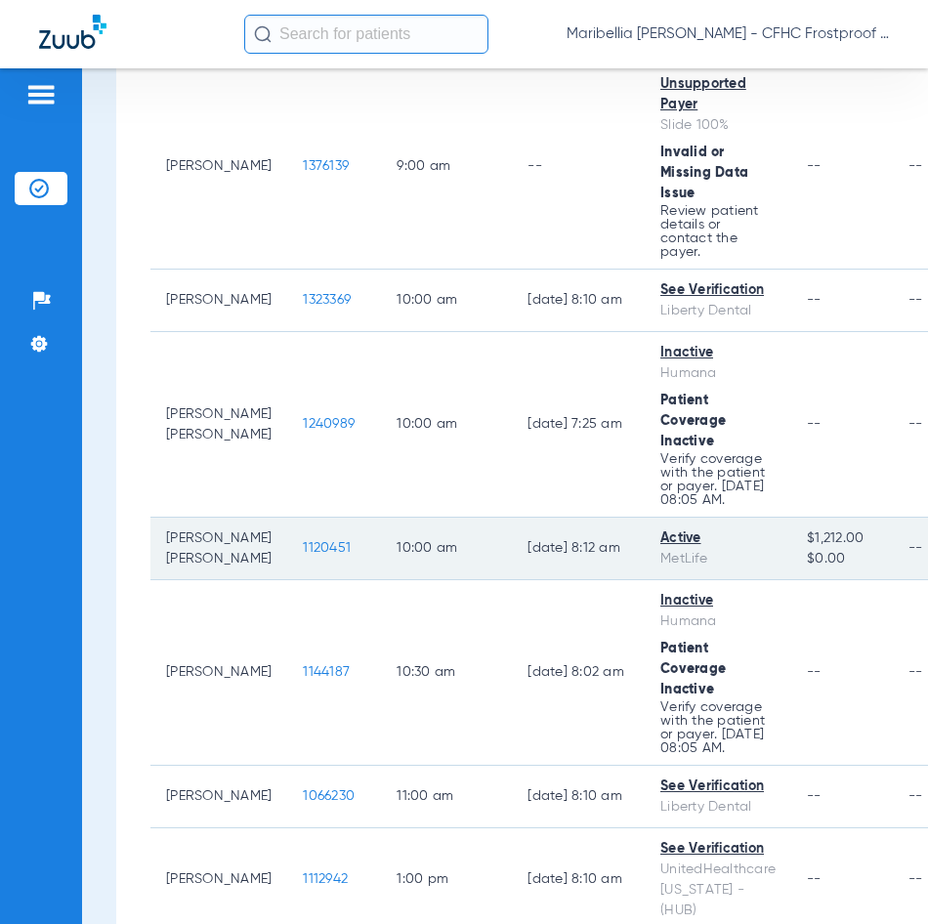
scroll to position [1172, 0]
